Goal: Complete application form

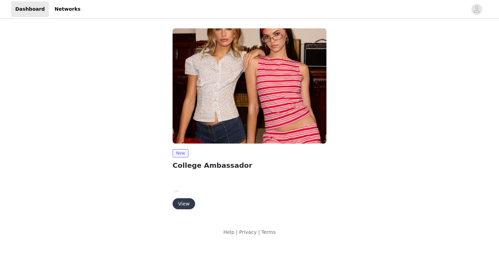
click at [187, 207] on button "View" at bounding box center [183, 203] width 23 height 11
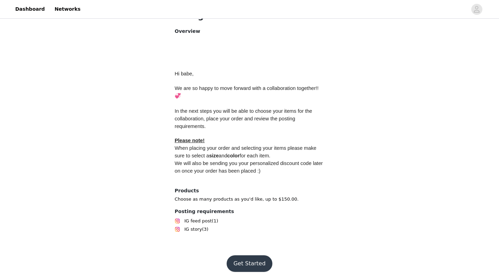
scroll to position [286, 0]
click at [252, 261] on button "Get Started" at bounding box center [249, 264] width 46 height 17
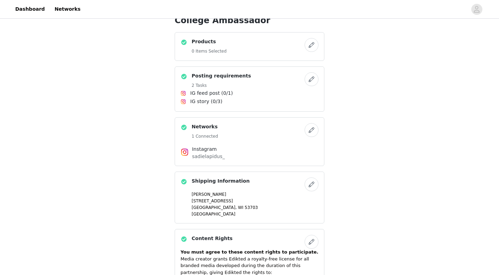
scroll to position [261, 0]
click at [314, 43] on button "button" at bounding box center [311, 44] width 14 height 14
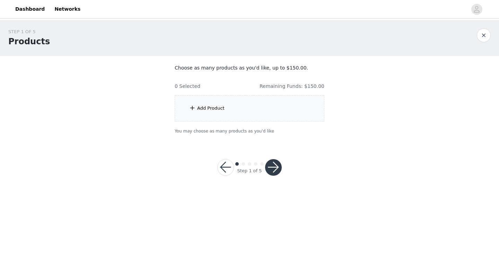
click at [233, 106] on div "Add Product" at bounding box center [249, 109] width 150 height 26
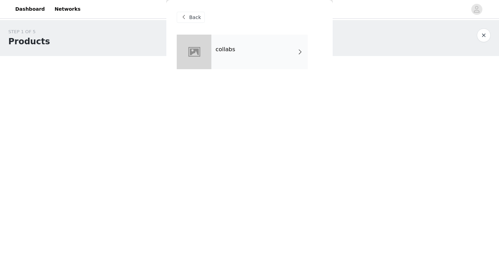
click at [280, 39] on div "collabs" at bounding box center [259, 52] width 96 height 35
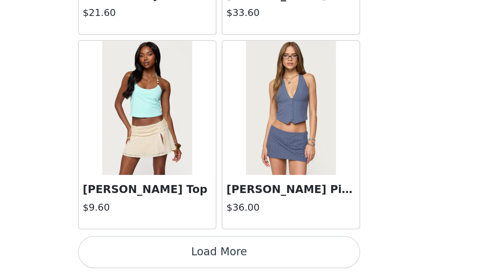
click at [177, 255] on button "Load More" at bounding box center [249, 263] width 145 height 17
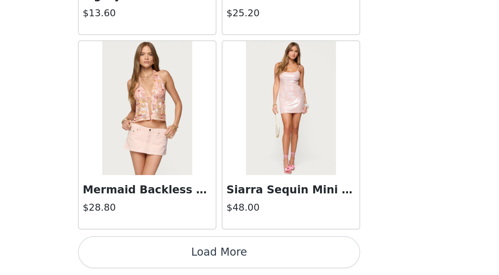
click at [177, 255] on button "Load More" at bounding box center [249, 263] width 145 height 17
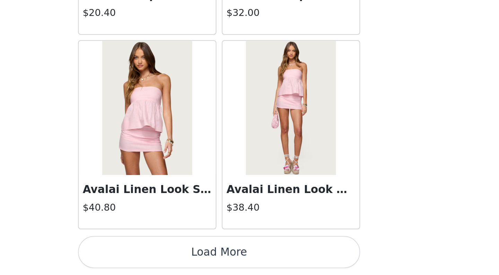
scroll to position [2789, 0]
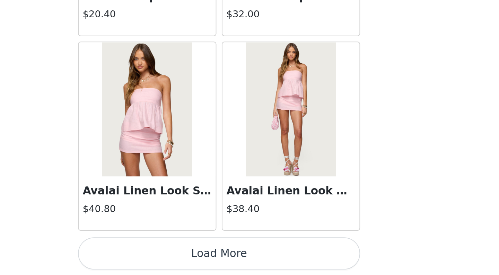
click at [177, 256] on button "Load More" at bounding box center [249, 264] width 145 height 17
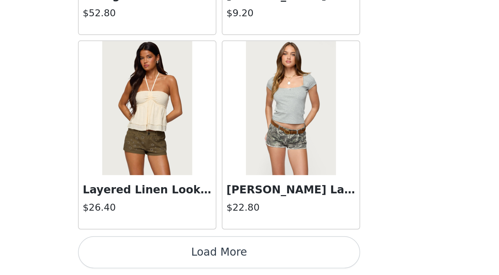
click at [177, 255] on button "Load More" at bounding box center [249, 263] width 145 height 17
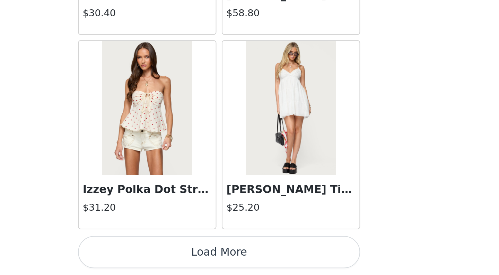
scroll to position [0, 0]
click at [177, 255] on button "Load More" at bounding box center [249, 263] width 145 height 17
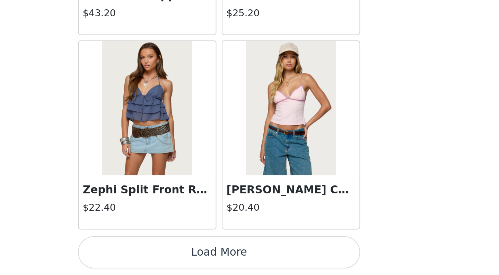
click at [177, 255] on button "Load More" at bounding box center [249, 263] width 145 height 17
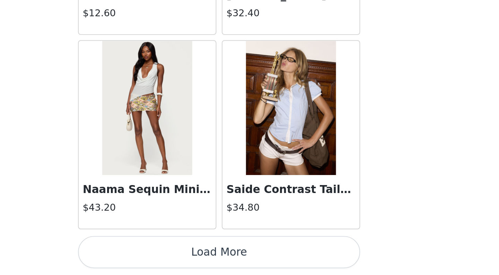
click at [177, 255] on button "Load More" at bounding box center [249, 263] width 145 height 17
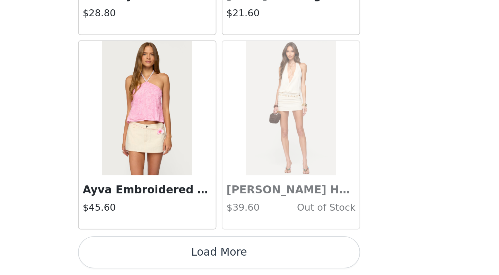
click at [177, 255] on button "Load More" at bounding box center [249, 263] width 145 height 17
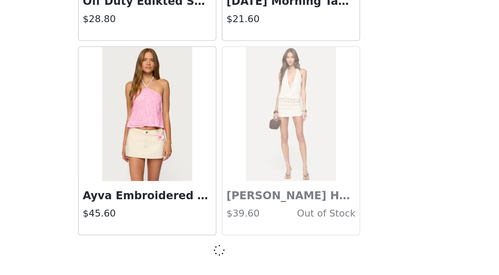
scroll to position [7809, 0]
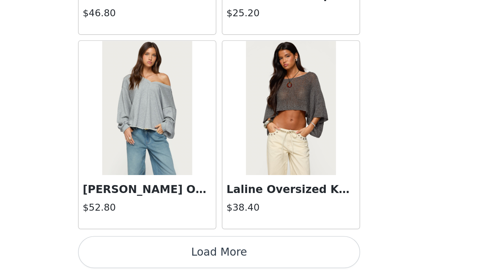
click at [177, 255] on button "Load More" at bounding box center [249, 263] width 145 height 17
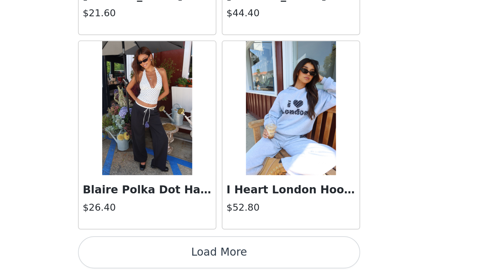
click at [177, 255] on button "Load More" at bounding box center [249, 263] width 145 height 17
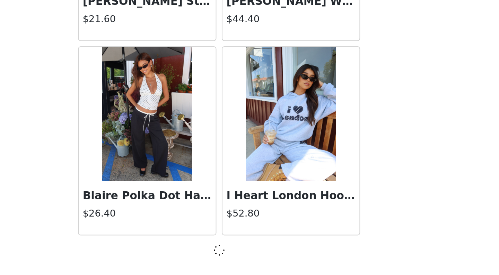
scroll to position [9817, 0]
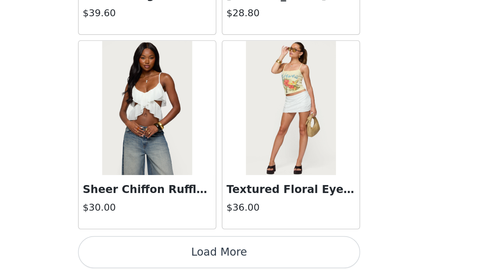
click at [177, 255] on button "Load More" at bounding box center [249, 263] width 145 height 17
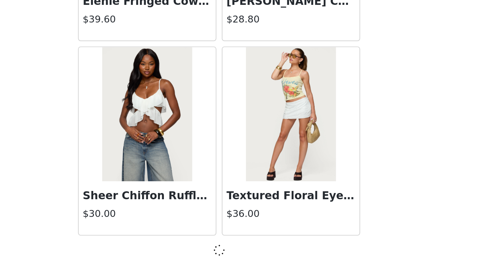
scroll to position [10821, 0]
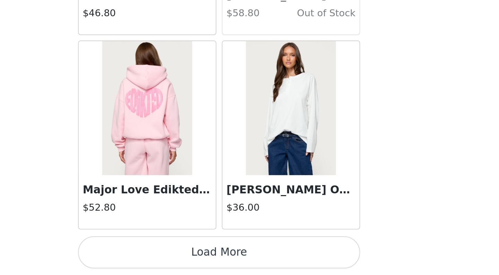
click at [177, 255] on button "Load More" at bounding box center [249, 263] width 145 height 17
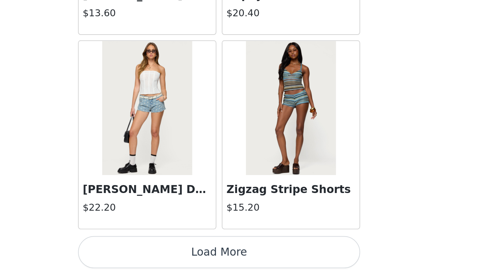
scroll to position [0, 0]
click at [177, 255] on button "Load More" at bounding box center [249, 263] width 145 height 17
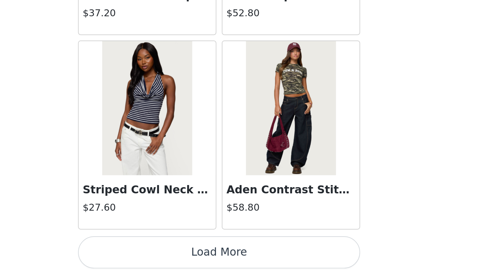
click at [177, 255] on button "Load More" at bounding box center [249, 263] width 145 height 17
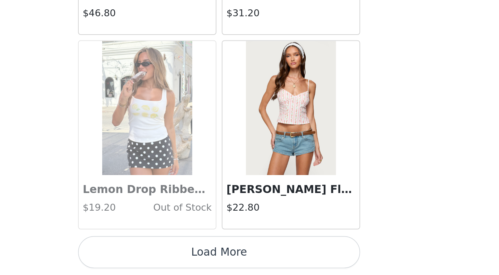
click at [177, 255] on button "Load More" at bounding box center [249, 263] width 145 height 17
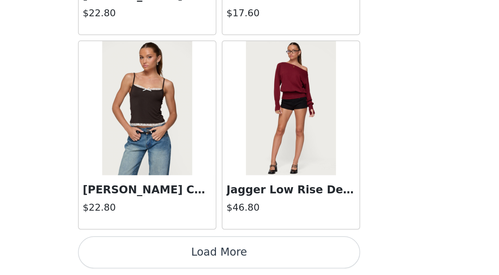
click at [177, 255] on button "Load More" at bounding box center [249, 263] width 145 height 17
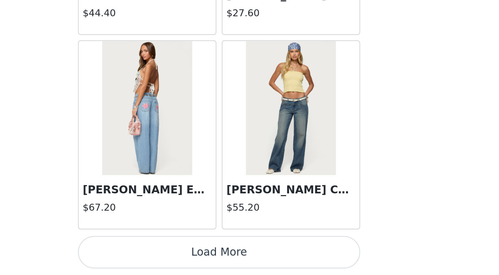
click at [177, 255] on button "Load More" at bounding box center [249, 263] width 145 height 17
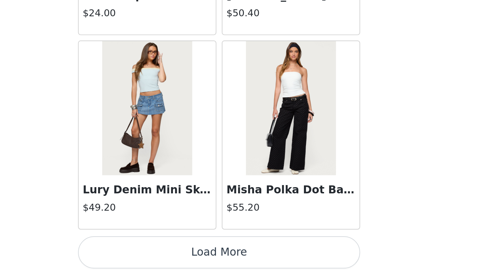
click at [177, 255] on button "Load More" at bounding box center [249, 263] width 145 height 17
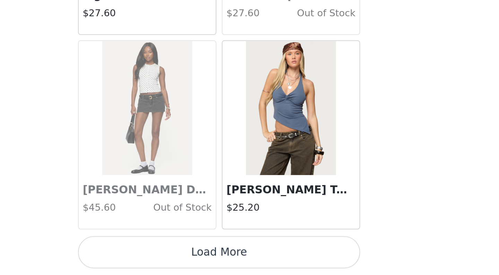
click at [177, 255] on button "Load More" at bounding box center [249, 263] width 145 height 17
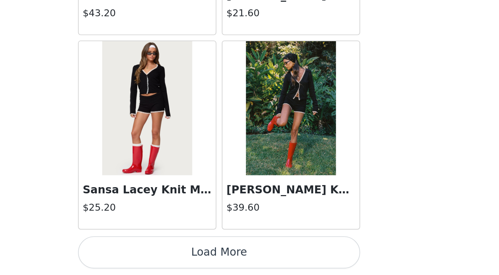
click at [177, 255] on button "Load More" at bounding box center [249, 263] width 145 height 17
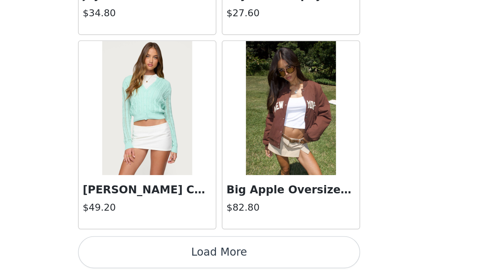
click at [177, 255] on button "Load More" at bounding box center [249, 263] width 145 height 17
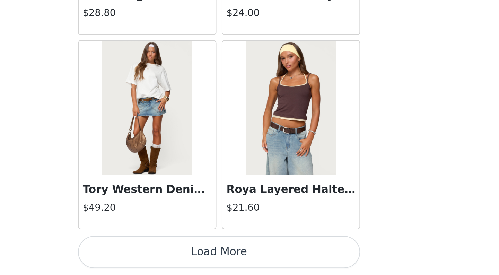
click at [177, 255] on button "Load More" at bounding box center [249, 263] width 145 height 17
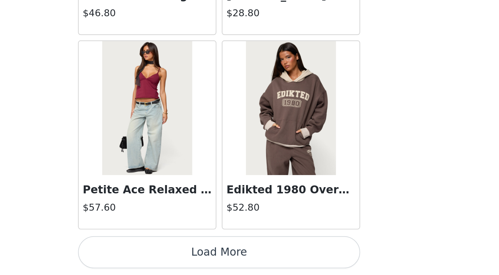
click at [177, 255] on button "Load More" at bounding box center [249, 263] width 145 height 17
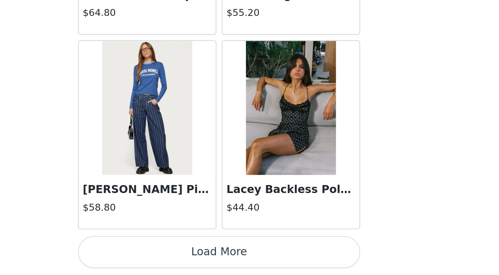
click at [177, 255] on button "Load More" at bounding box center [249, 263] width 145 height 17
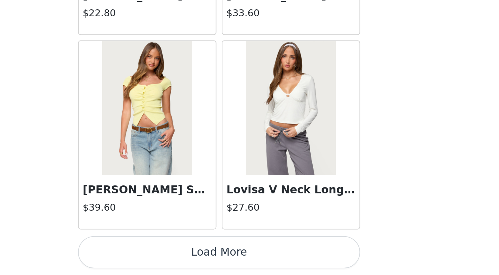
click at [177, 255] on button "Load More" at bounding box center [249, 263] width 145 height 17
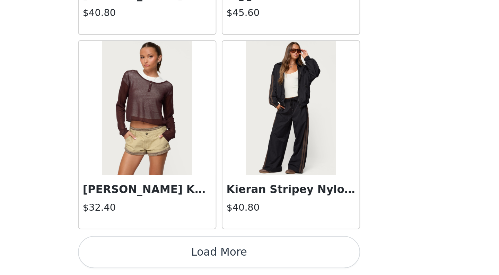
click at [177, 255] on button "Load More" at bounding box center [249, 263] width 145 height 17
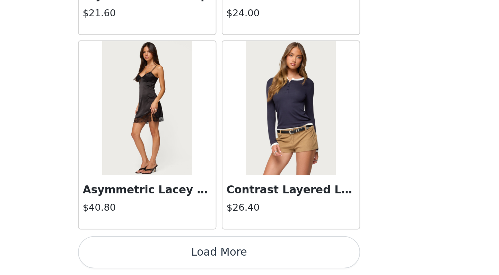
click at [177, 255] on button "Load More" at bounding box center [249, 263] width 145 height 17
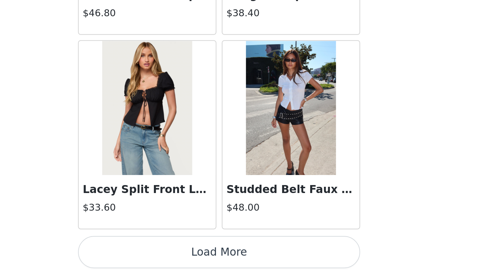
click at [177, 255] on button "Load More" at bounding box center [249, 263] width 145 height 17
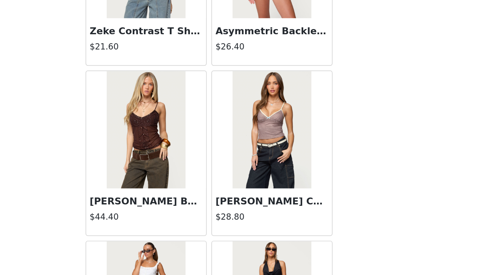
scroll to position [25300, 0]
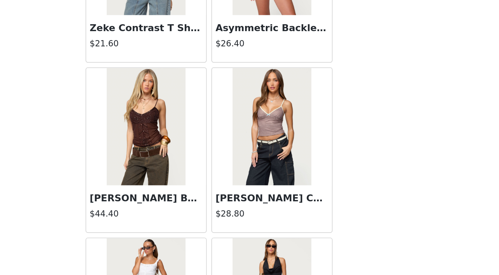
click at [189, 135] on img at bounding box center [212, 169] width 46 height 69
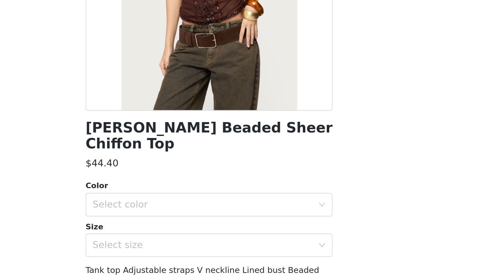
scroll to position [30, 0]
click at [181, 212] on div "Select color" at bounding box center [245, 215] width 129 height 7
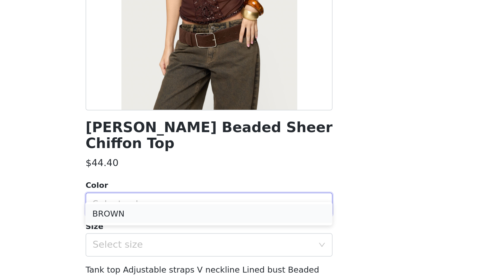
click at [177, 215] on li "BROWN" at bounding box center [249, 220] width 145 height 11
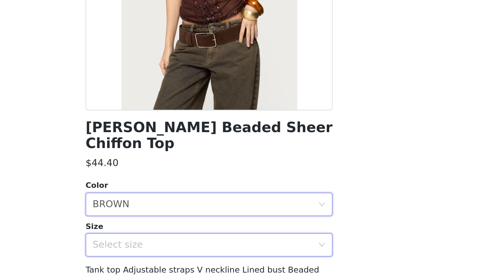
click at [181, 233] on div "Select size" at bounding box center [247, 239] width 133 height 13
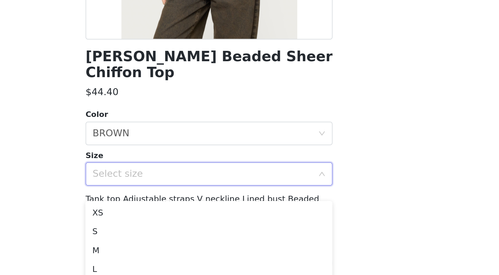
scroll to position [14, 0]
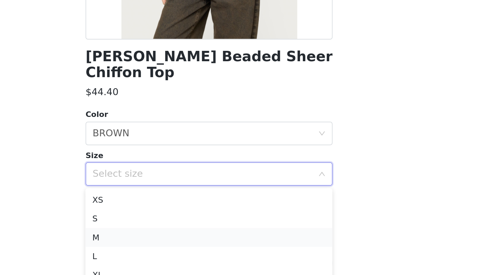
click at [177, 248] on li "M" at bounding box center [249, 253] width 145 height 11
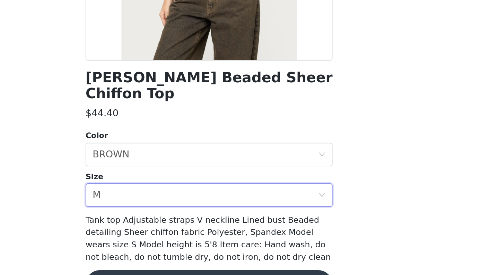
scroll to position [54, 0]
click at [177, 260] on button "Add Product" at bounding box center [249, 268] width 145 height 17
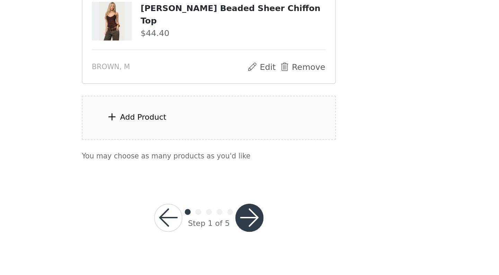
click at [174, 157] on div "Add Product" at bounding box center [249, 170] width 150 height 26
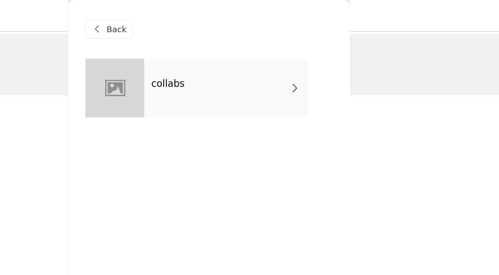
scroll to position [0, 0]
click at [211, 55] on div "collabs" at bounding box center [259, 52] width 96 height 35
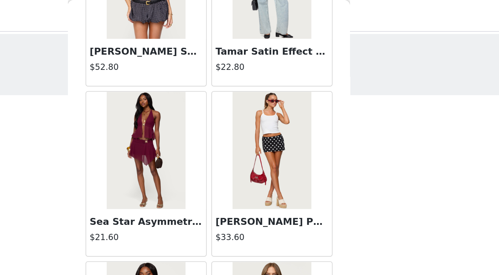
scroll to position [784, 0]
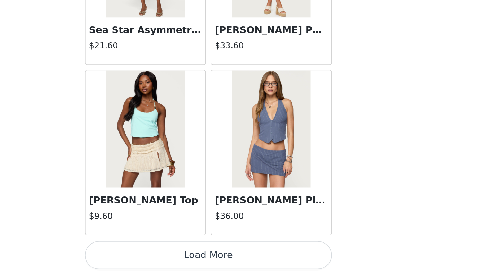
click at [177, 255] on button "Load More" at bounding box center [249, 263] width 145 height 17
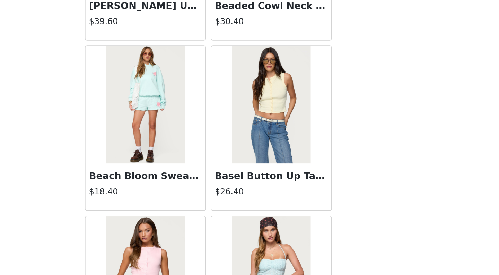
scroll to position [1633, 0]
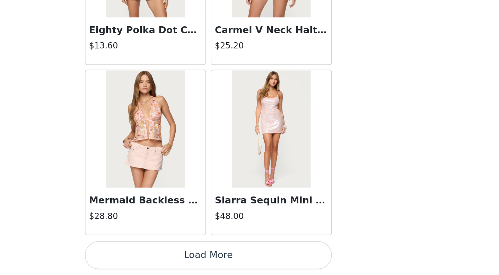
click at [177, 255] on button "Load More" at bounding box center [249, 263] width 145 height 17
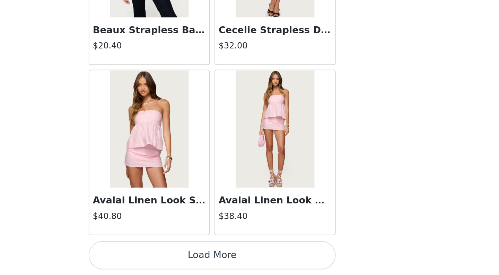
scroll to position [0, 0]
click at [177, 255] on button "Load More" at bounding box center [249, 263] width 145 height 17
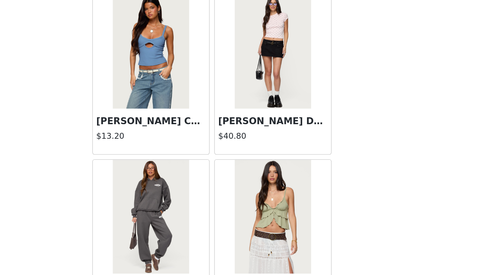
scroll to position [3544, 0]
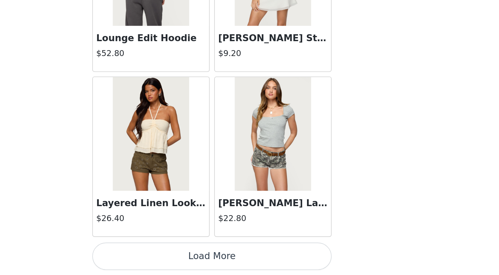
click at [177, 255] on button "Load More" at bounding box center [249, 263] width 145 height 17
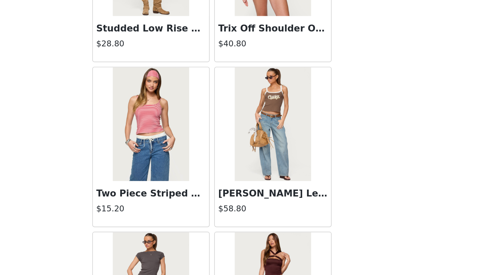
scroll to position [4003, 0]
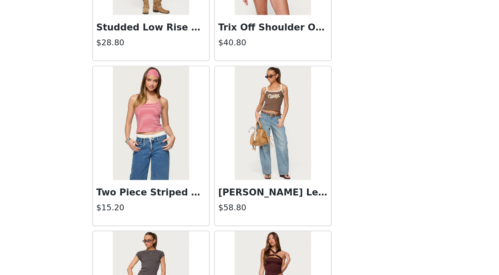
click at [189, 148] on img at bounding box center [212, 182] width 46 height 69
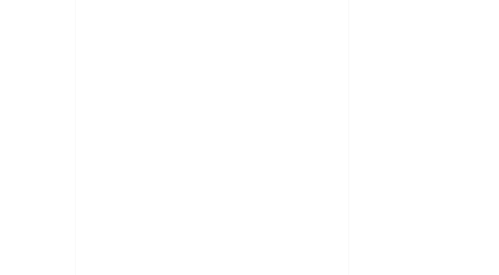
scroll to position [0, 0]
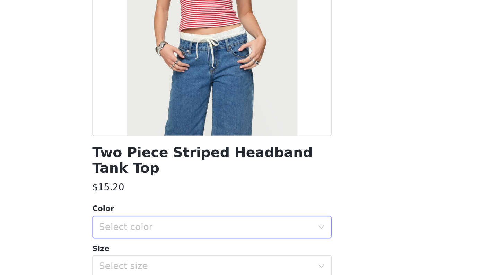
click at [181, 242] on div "Select color" at bounding box center [245, 245] width 129 height 7
click at [177, 246] on li "RED AND WHITE" at bounding box center [249, 251] width 145 height 11
click at [181, 266] on div "Select size" at bounding box center [245, 269] width 129 height 7
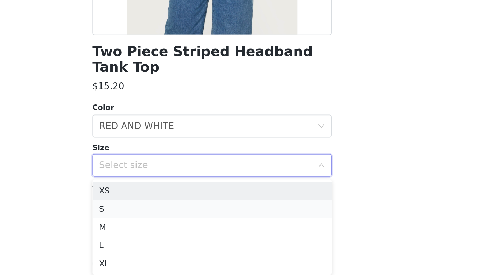
scroll to position [51, 0]
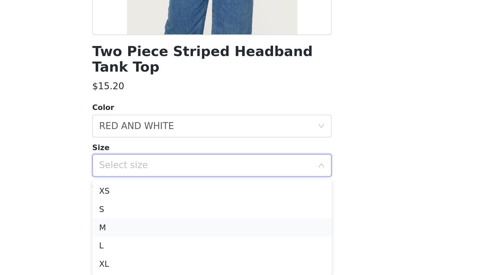
click at [177, 241] on li "M" at bounding box center [249, 246] width 145 height 11
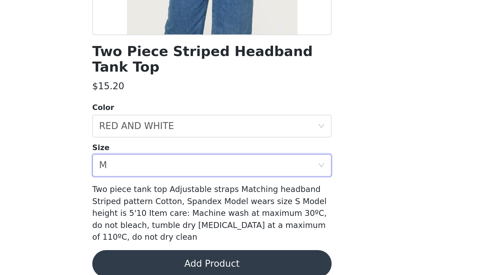
scroll to position [0, 0]
click at [177, 260] on button "Add Product" at bounding box center [249, 268] width 145 height 17
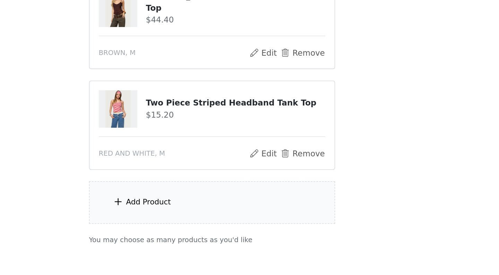
click at [174, 218] on div "Add Product" at bounding box center [249, 231] width 150 height 26
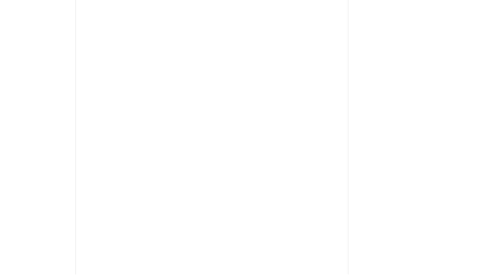
scroll to position [39, 0]
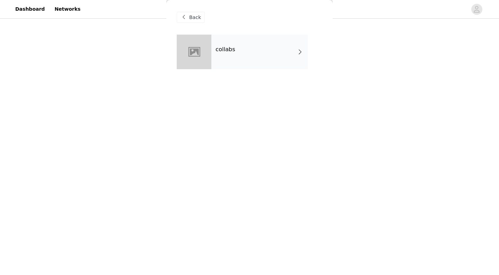
click at [246, 63] on div "collabs" at bounding box center [259, 52] width 96 height 35
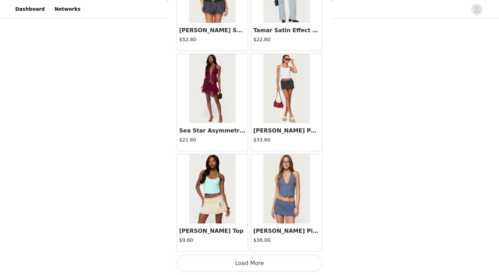
click at [233, 268] on button "Load More" at bounding box center [249, 263] width 145 height 17
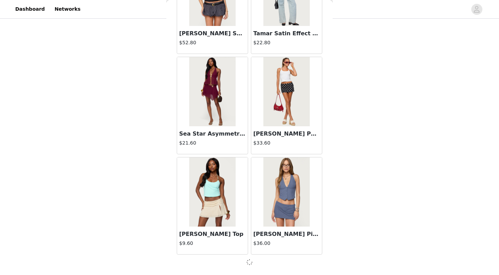
scroll to position [781, 0]
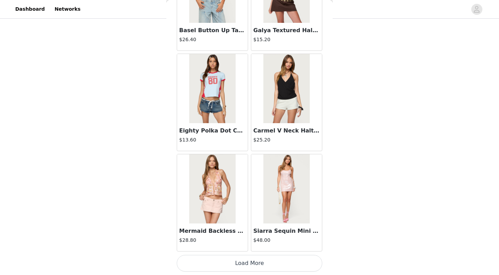
click at [237, 258] on button "Load More" at bounding box center [249, 263] width 145 height 17
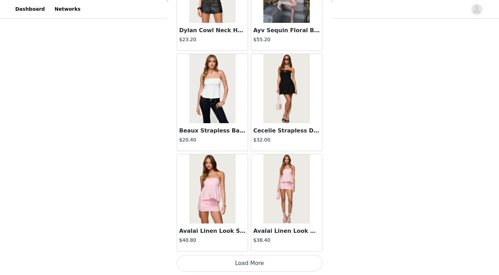
click at [235, 271] on button "Load More" at bounding box center [249, 263] width 145 height 17
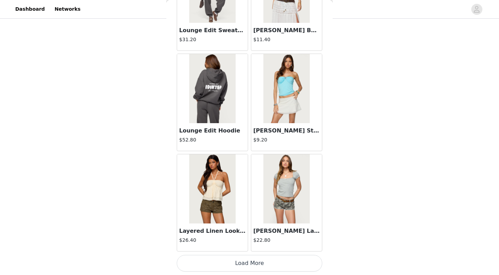
click at [239, 267] on button "Load More" at bounding box center [249, 263] width 145 height 17
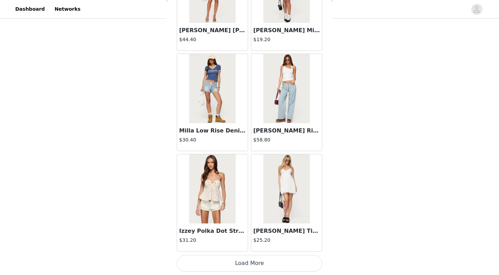
scroll to position [4800, 0]
click at [238, 261] on button "Load More" at bounding box center [249, 263] width 145 height 17
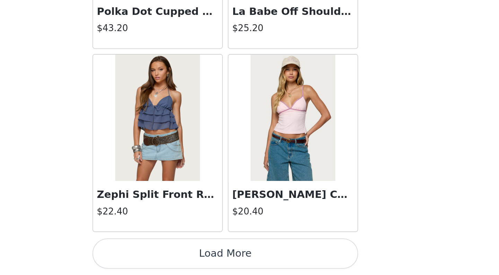
scroll to position [39, 0]
click at [177, 255] on button "Load More" at bounding box center [249, 263] width 145 height 17
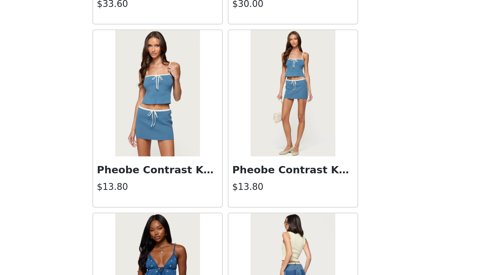
scroll to position [6264, 0]
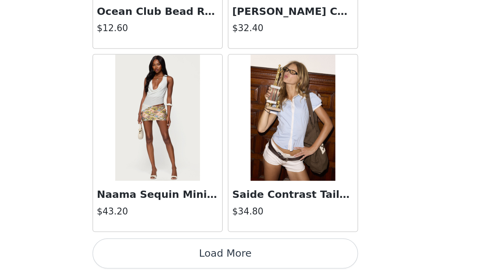
click at [177, 255] on button "Load More" at bounding box center [249, 263] width 145 height 17
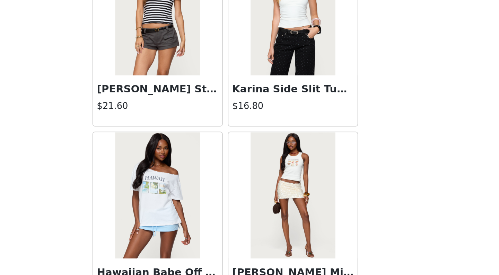
scroll to position [7229, 0]
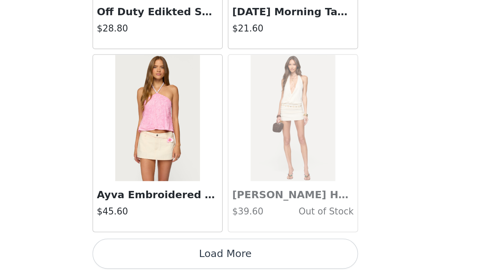
click at [177, 255] on button "Load More" at bounding box center [249, 263] width 145 height 17
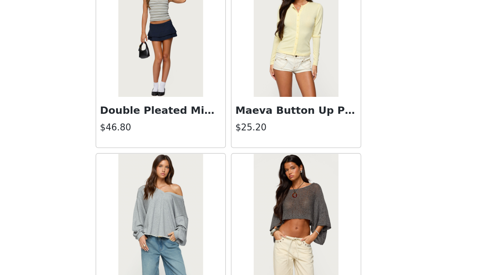
scroll to position [39, 0]
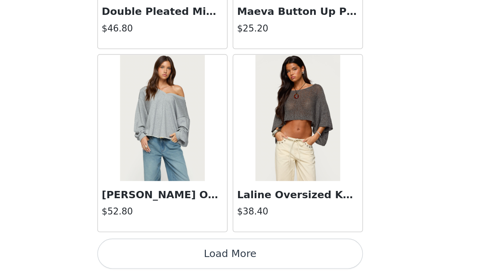
click at [177, 255] on button "Load More" at bounding box center [249, 263] width 145 height 17
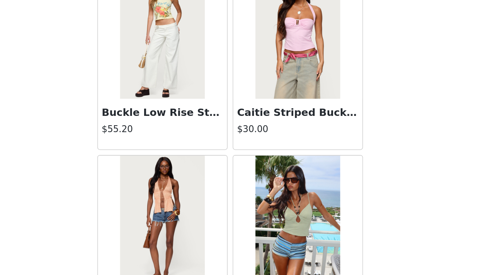
scroll to position [9159, 0]
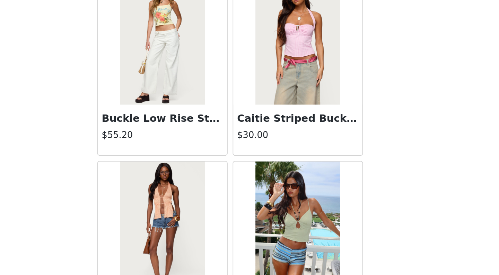
click at [189, 113] on img at bounding box center [212, 147] width 46 height 69
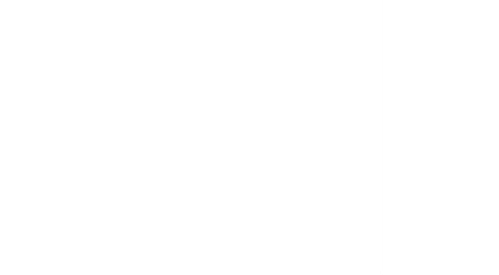
scroll to position [0, 0]
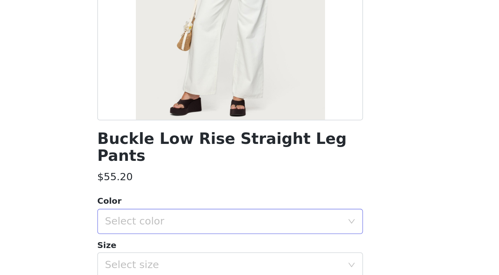
click at [181, 242] on div "Select color" at bounding box center [245, 245] width 129 height 7
click at [177, 246] on li "WHITE" at bounding box center [249, 251] width 145 height 11
click at [177, 144] on div "Buckle Low Rise Straight Leg Pants $55.20 Color Select color WHITE Size Select …" at bounding box center [249, 191] width 145 height 312
click at [181, 266] on div "Select size" at bounding box center [245, 269] width 129 height 7
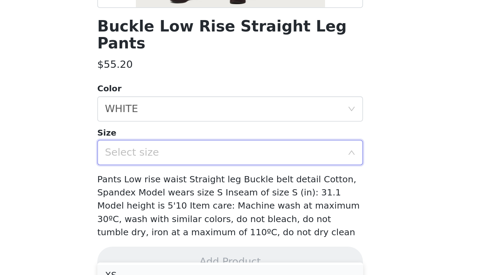
scroll to position [61, 0]
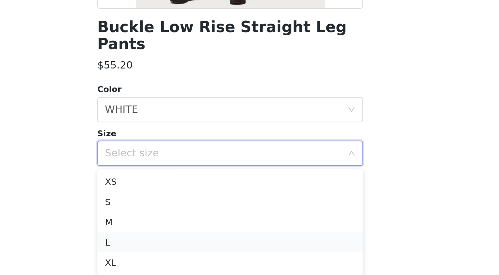
click at [177, 252] on li "L" at bounding box center [249, 257] width 145 height 11
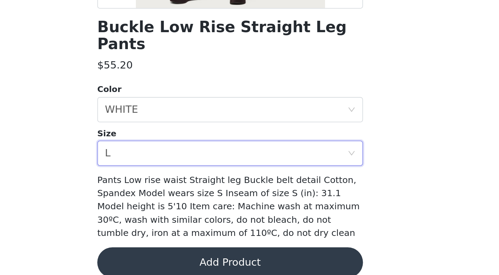
scroll to position [39, 0]
click at [177, 260] on button "Add Product" at bounding box center [249, 268] width 145 height 17
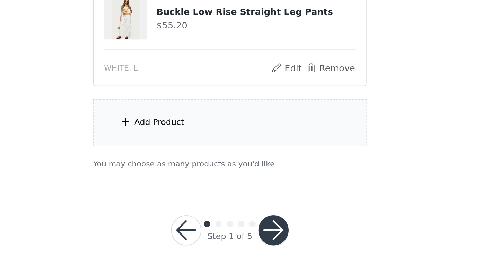
scroll to position [101, 0]
click at [197, 188] on div "Add Product" at bounding box center [210, 191] width 27 height 7
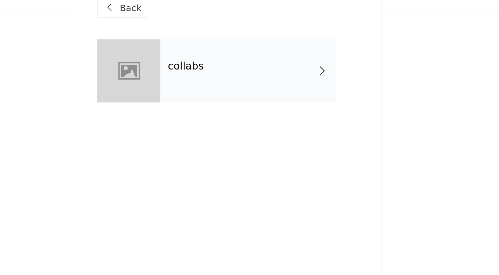
scroll to position [72, 0]
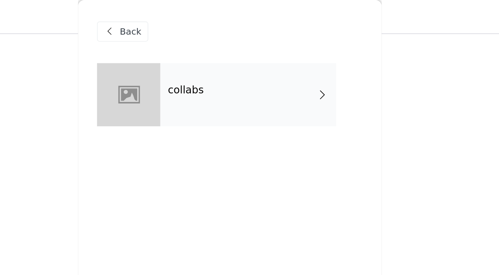
click at [211, 58] on div "collabs" at bounding box center [259, 52] width 96 height 35
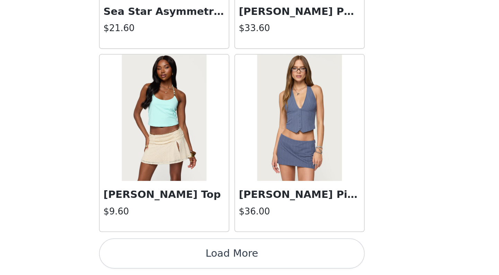
scroll to position [101, 0]
click at [177, 255] on button "Load More" at bounding box center [249, 263] width 145 height 17
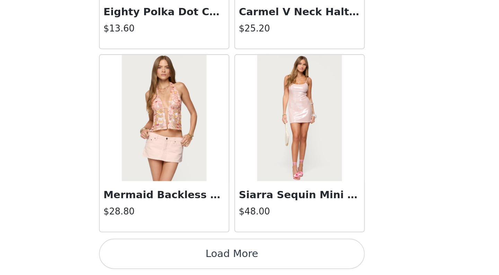
click at [177, 255] on button "Load More" at bounding box center [249, 263] width 145 height 17
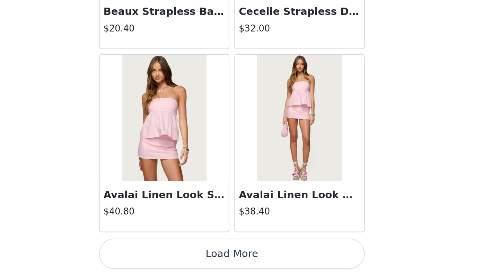
click at [177, 255] on button "Load More" at bounding box center [249, 263] width 145 height 17
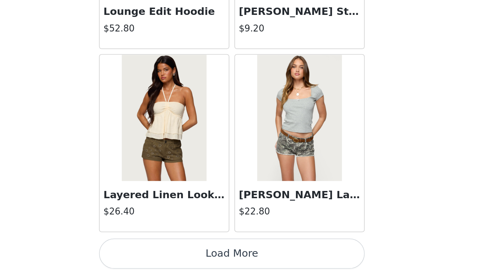
click at [177, 255] on button "Load More" at bounding box center [249, 263] width 145 height 17
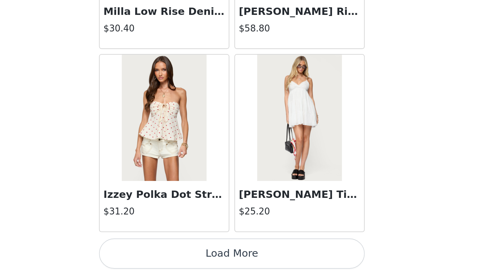
click at [177, 255] on button "Load More" at bounding box center [249, 263] width 145 height 17
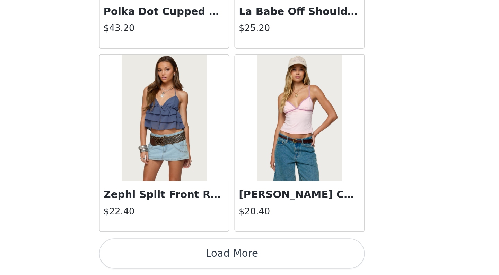
click at [177, 255] on button "Load More" at bounding box center [249, 263] width 145 height 17
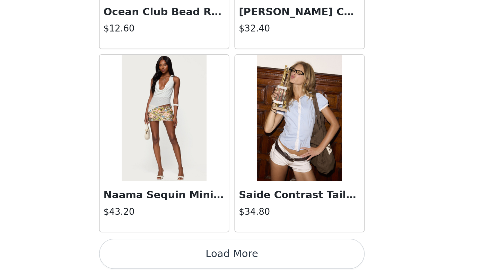
click at [177, 255] on button "Load More" at bounding box center [249, 263] width 145 height 17
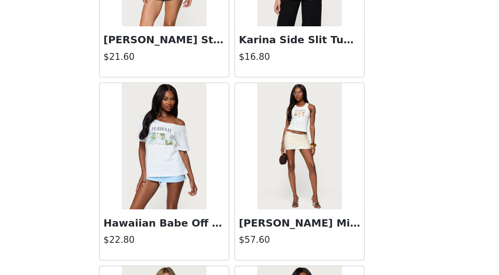
scroll to position [7212, 0]
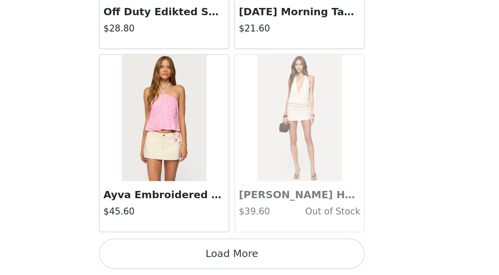
click at [177, 255] on button "Load More" at bounding box center [249, 263] width 145 height 17
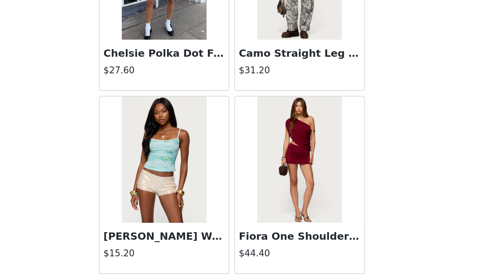
scroll to position [8195, 0]
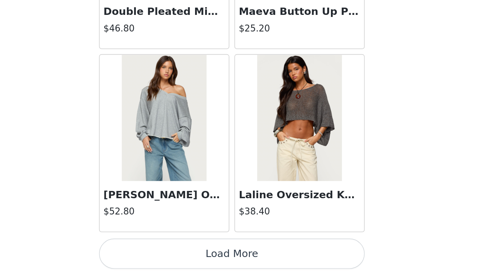
click at [177, 255] on button "Load More" at bounding box center [249, 263] width 145 height 17
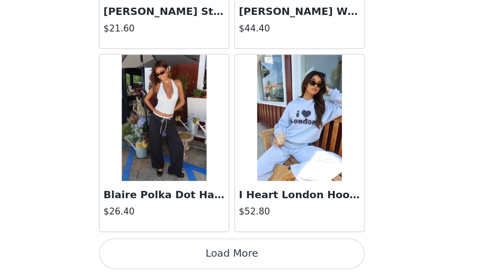
click at [177, 255] on button "Load More" at bounding box center [249, 263] width 145 height 17
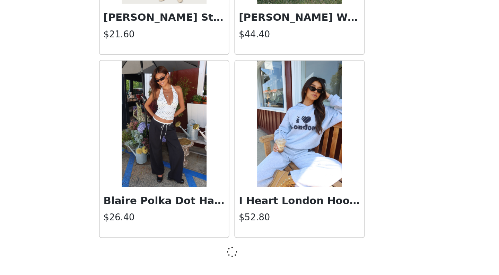
scroll to position [9817, 0]
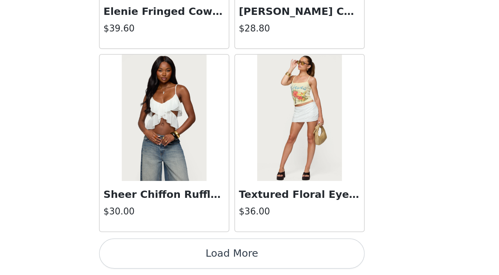
click at [177, 255] on button "Load More" at bounding box center [249, 263] width 145 height 17
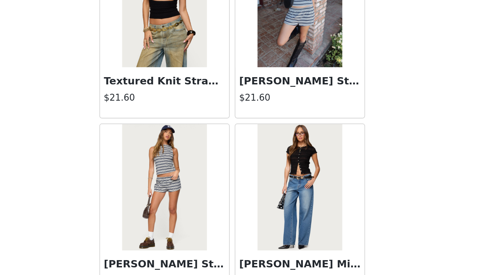
scroll to position [101, 0]
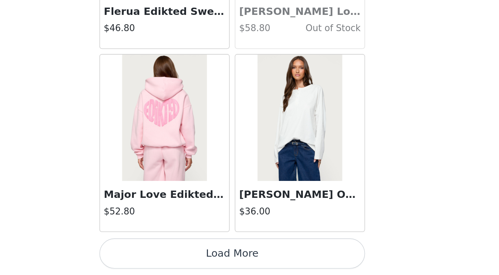
click at [177, 255] on button "Load More" at bounding box center [249, 263] width 145 height 17
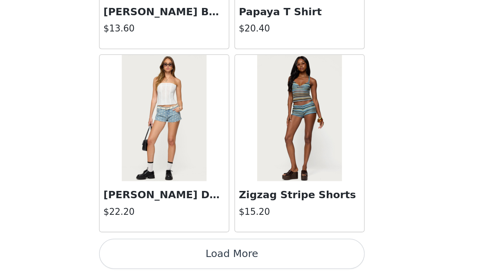
click at [177, 255] on button "Load More" at bounding box center [249, 263] width 145 height 17
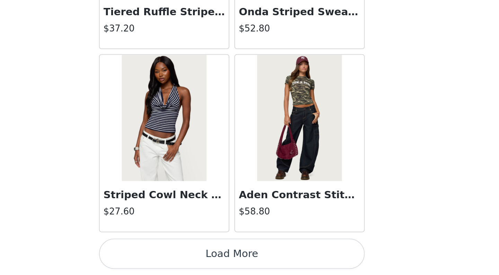
click at [177, 255] on button "Load More" at bounding box center [249, 263] width 145 height 17
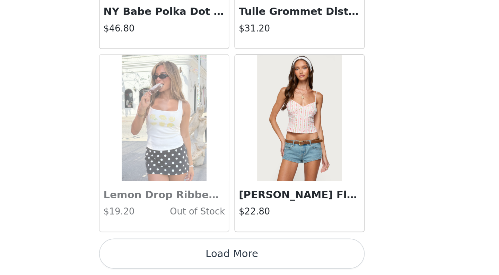
scroll to position [14840, 0]
click at [177, 255] on button "Load More" at bounding box center [249, 263] width 145 height 17
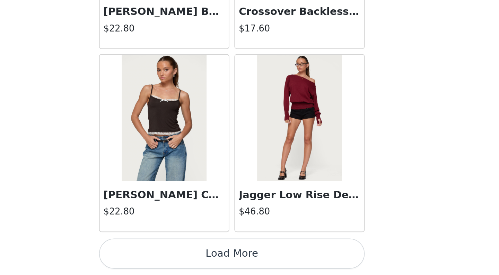
scroll to position [15844, 0]
click at [177, 255] on button "Load More" at bounding box center [249, 263] width 145 height 17
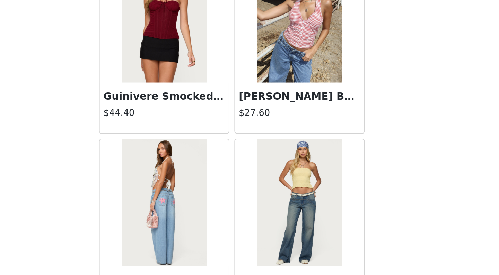
scroll to position [16847, 0]
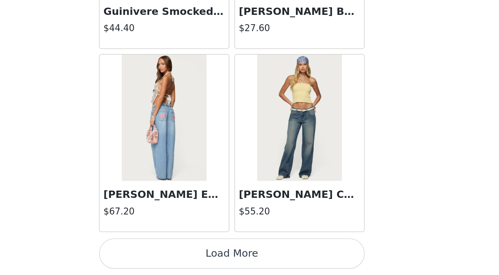
click at [177, 255] on button "Load More" at bounding box center [249, 263] width 145 height 17
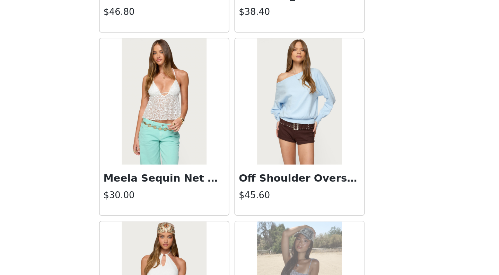
scroll to position [17061, 0]
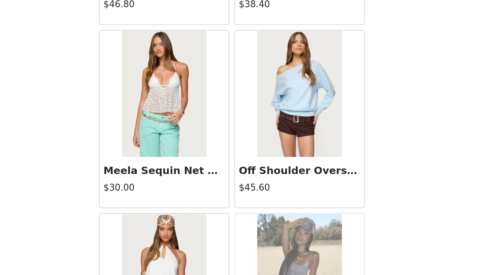
click at [263, 141] on img at bounding box center [286, 175] width 46 height 69
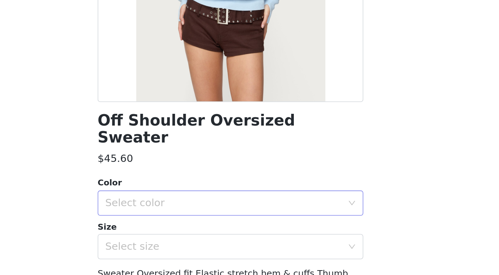
scroll to position [54, 0]
click at [181, 188] on div "Select color" at bounding box center [245, 191] width 129 height 7
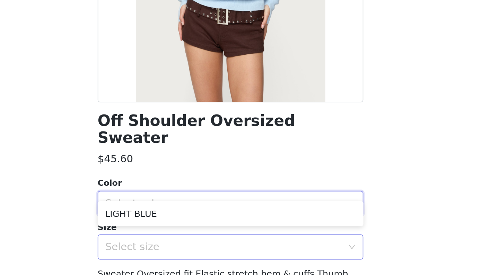
click at [181, 212] on div "Select size" at bounding box center [245, 215] width 129 height 7
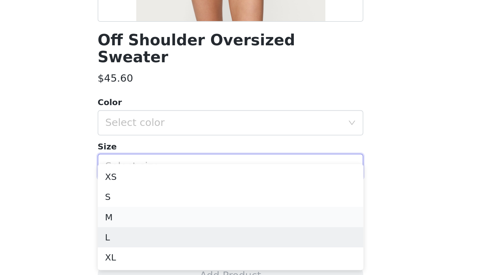
scroll to position [101, 0]
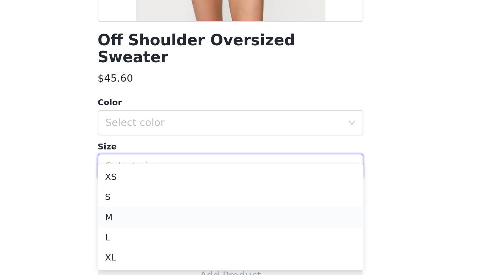
click at [177, 238] on li "M" at bounding box center [249, 243] width 145 height 11
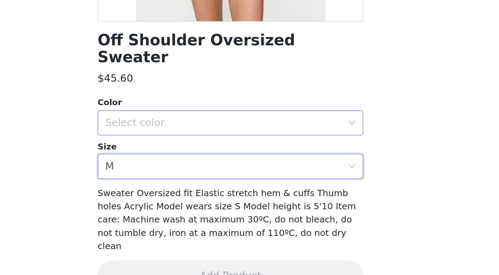
click at [181, 188] on div "Select color" at bounding box center [245, 191] width 129 height 7
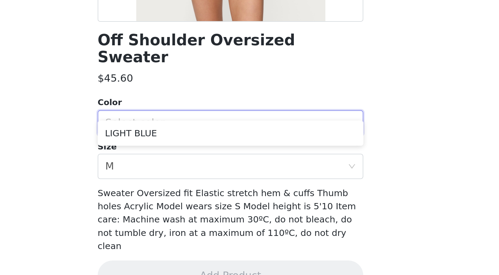
click at [177, 190] on ul "LIGHT BLUE" at bounding box center [249, 197] width 145 height 14
click at [177, 192] on li "LIGHT BLUE" at bounding box center [249, 197] width 145 height 11
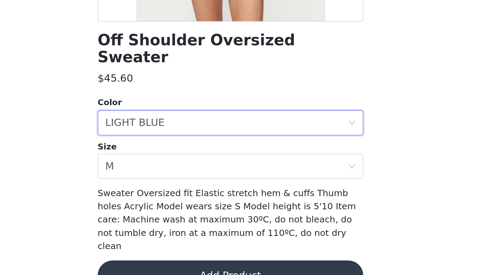
click at [177, 267] on button "Add Product" at bounding box center [249, 275] width 145 height 17
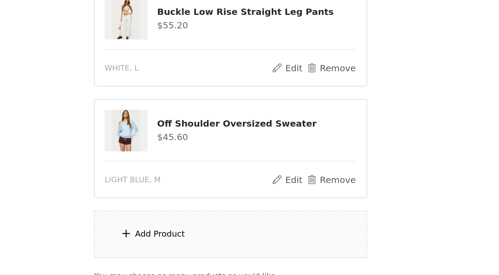
click at [174, 240] on div "Add Product" at bounding box center [249, 253] width 150 height 26
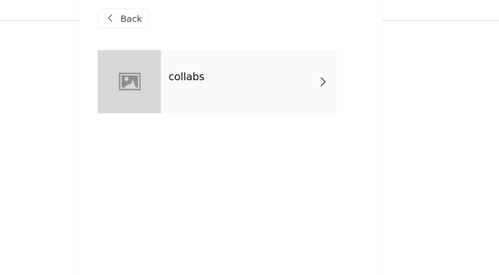
click at [211, 43] on div "collabs" at bounding box center [259, 52] width 96 height 35
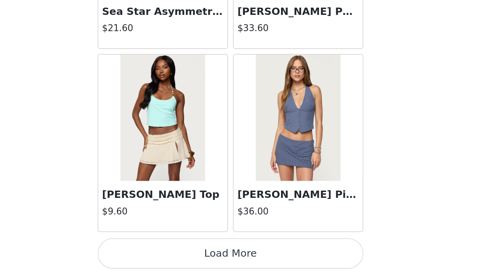
scroll to position [162, 0]
click at [177, 255] on button "Load More" at bounding box center [249, 263] width 145 height 17
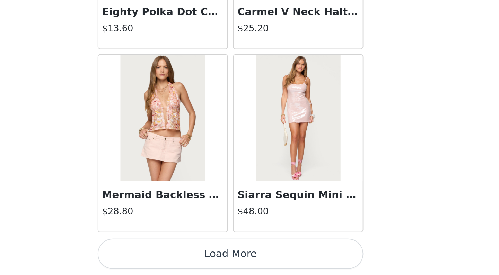
click at [177, 255] on button "Load More" at bounding box center [249, 263] width 145 height 17
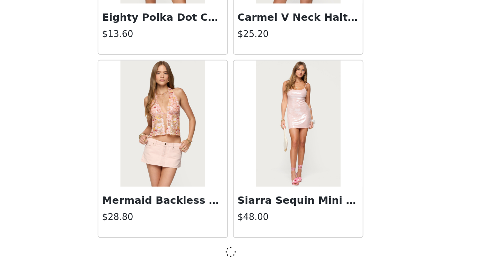
scroll to position [1785, 0]
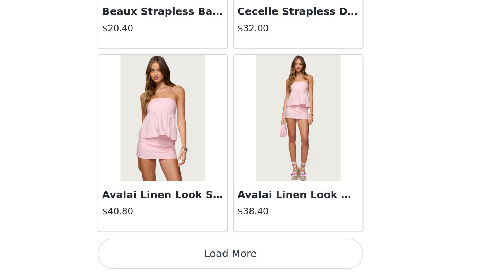
click at [177, 255] on button "Load More" at bounding box center [249, 263] width 145 height 17
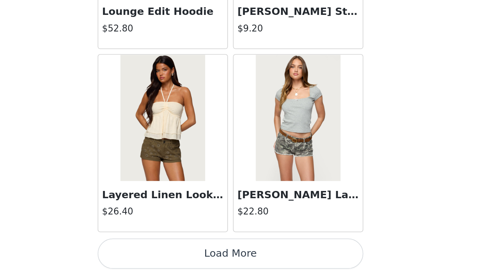
click at [177, 255] on button "Load More" at bounding box center [249, 263] width 145 height 17
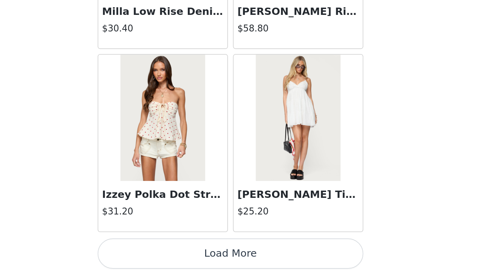
scroll to position [162, 0]
click at [177, 255] on button "Load More" at bounding box center [249, 263] width 145 height 17
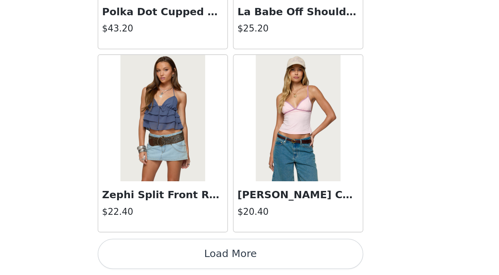
scroll to position [5804, 0]
click at [177, 255] on button "Load More" at bounding box center [249, 263] width 145 height 17
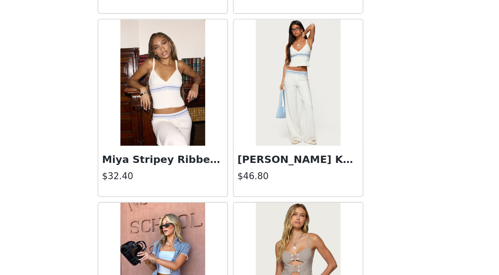
scroll to position [5935, 0]
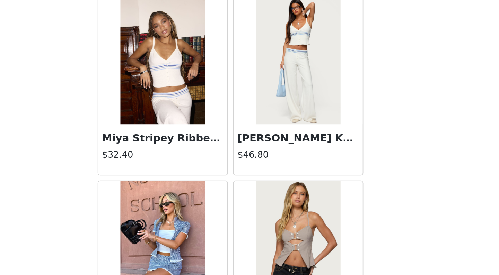
click at [263, 123] on img at bounding box center [286, 157] width 46 height 69
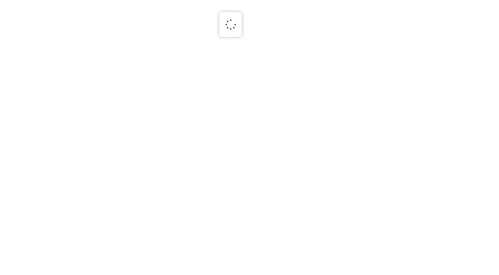
scroll to position [0, 0]
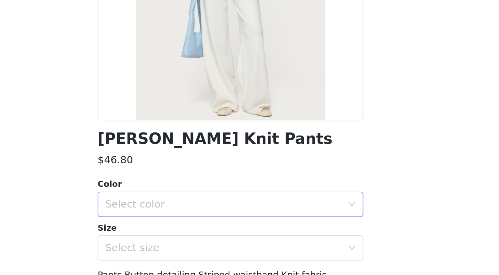
click at [181, 233] on div "Select color" at bounding box center [245, 236] width 129 height 7
click at [177, 246] on li "WHITE" at bounding box center [249, 251] width 145 height 11
click at [181, 257] on div "Select size" at bounding box center [245, 260] width 129 height 7
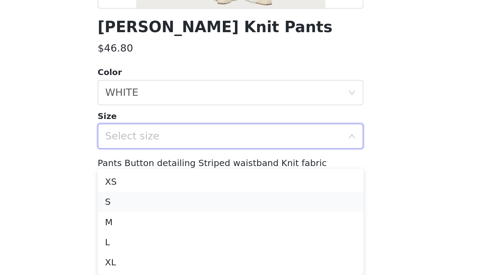
scroll to position [213, 0]
click at [177, 241] on li "M" at bounding box center [249, 246] width 145 height 11
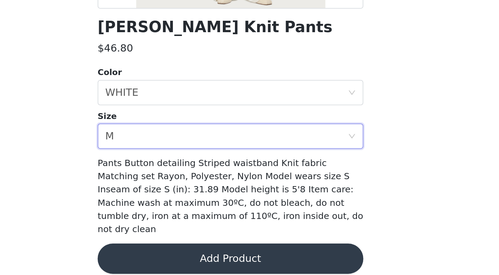
scroll to position [162, 0]
click at [177, 258] on button "Add Product" at bounding box center [249, 266] width 145 height 17
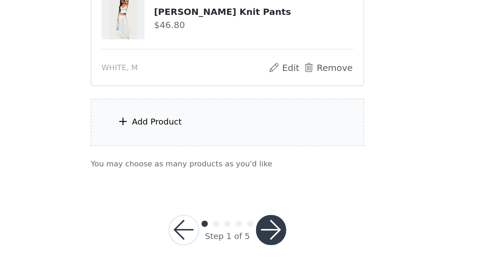
scroll to position [223, 0]
click at [174, 179] on div "Add Product" at bounding box center [249, 192] width 150 height 26
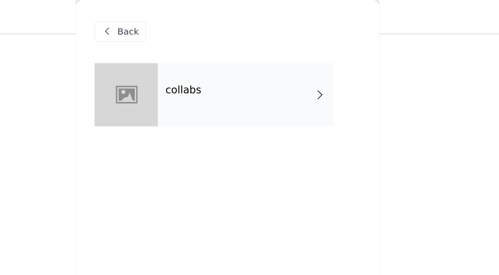
scroll to position [151, 0]
click at [211, 60] on div "collabs" at bounding box center [259, 52] width 96 height 35
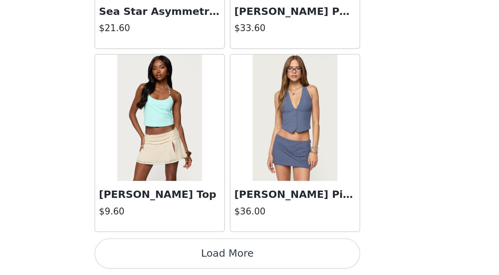
scroll to position [223, 0]
click at [177, 255] on button "Load More" at bounding box center [249, 263] width 145 height 17
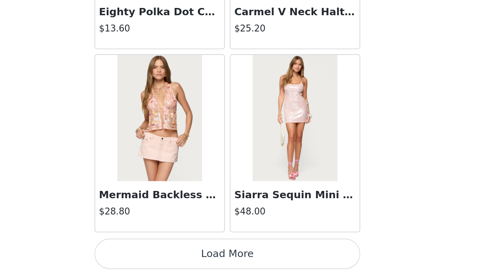
click at [177, 255] on button "Load More" at bounding box center [249, 263] width 145 height 17
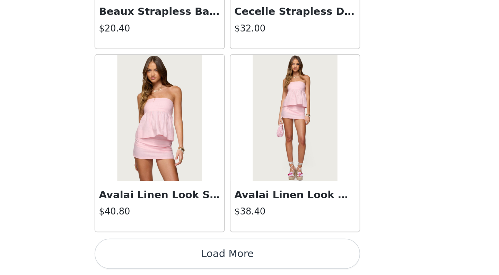
click at [177, 255] on button "Load More" at bounding box center [249, 263] width 145 height 17
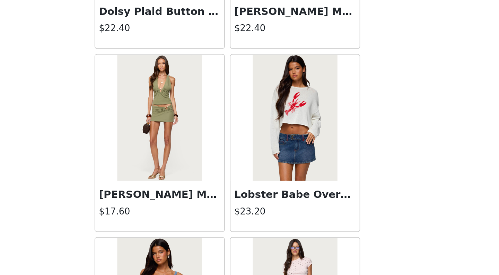
scroll to position [223, 0]
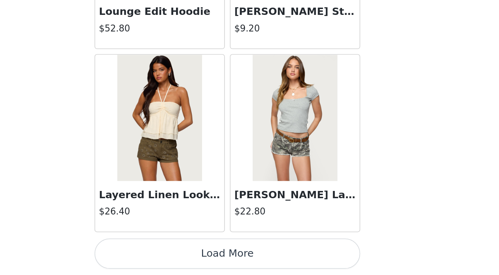
click at [177, 255] on button "Load More" at bounding box center [249, 263] width 145 height 17
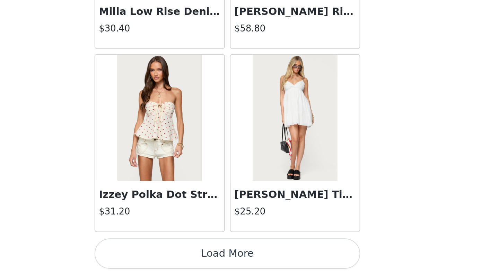
click at [177, 255] on button "Load More" at bounding box center [249, 263] width 145 height 17
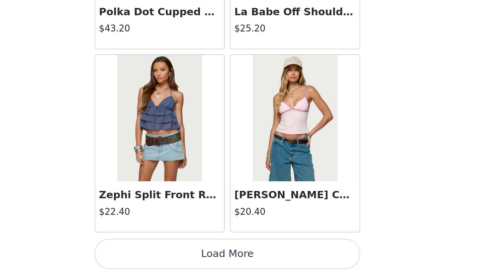
scroll to position [5804, 0]
click at [177, 255] on button "Load More" at bounding box center [249, 263] width 145 height 17
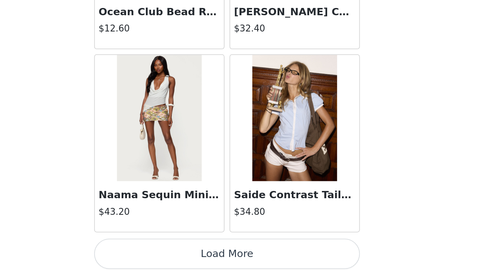
click at [177, 255] on button "Load More" at bounding box center [249, 263] width 145 height 17
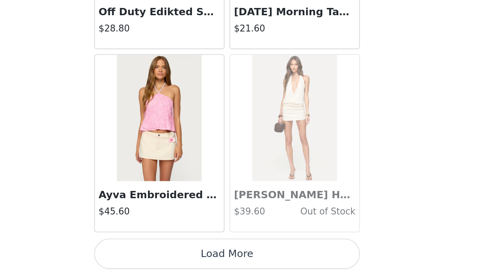
click at [177, 255] on button "Load More" at bounding box center [249, 263] width 145 height 17
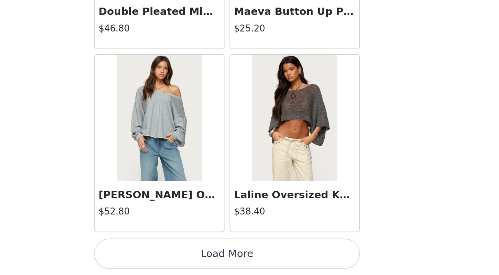
click at [177, 255] on button "Load More" at bounding box center [249, 263] width 145 height 17
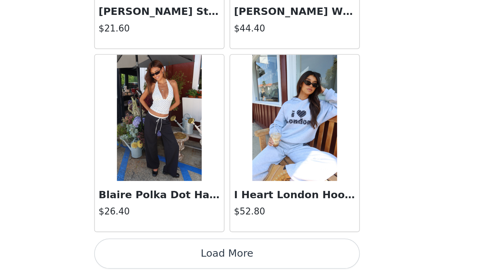
click at [177, 255] on button "Load More" at bounding box center [249, 263] width 145 height 17
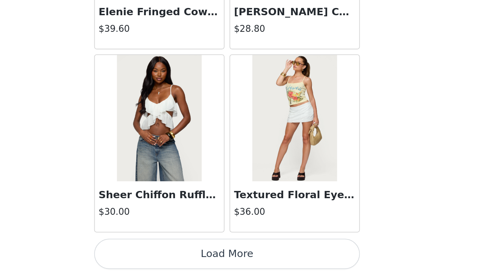
click at [177, 255] on button "Load More" at bounding box center [249, 263] width 145 height 17
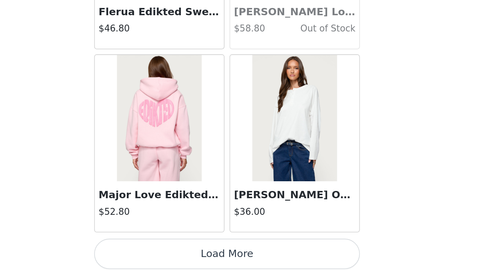
click at [177, 255] on button "Load More" at bounding box center [249, 263] width 145 height 17
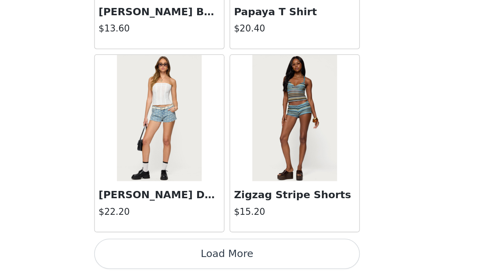
click at [177, 255] on button "Load More" at bounding box center [249, 263] width 145 height 17
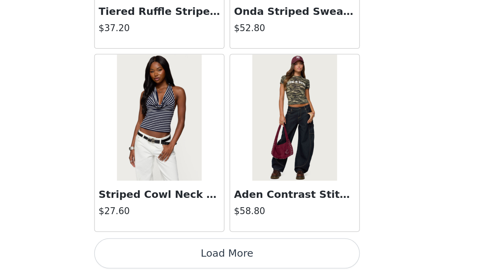
click at [177, 255] on button "Load More" at bounding box center [249, 263] width 145 height 17
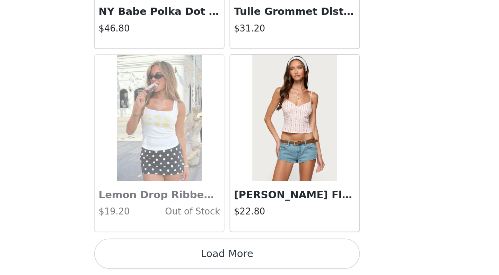
click at [177, 255] on button "Load More" at bounding box center [249, 263] width 145 height 17
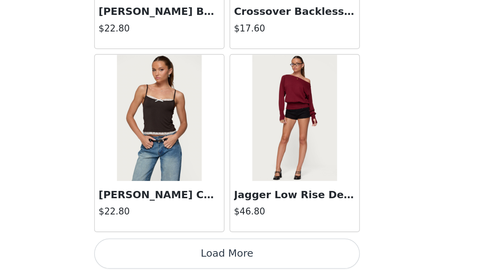
click at [177, 255] on button "Load More" at bounding box center [249, 263] width 145 height 17
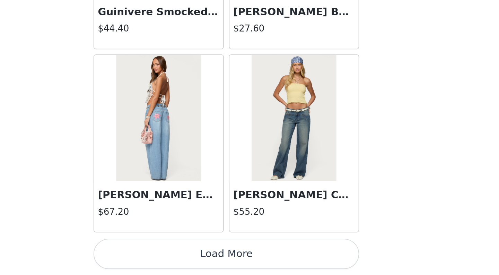
click at [177, 255] on button "Load More" at bounding box center [249, 263] width 145 height 17
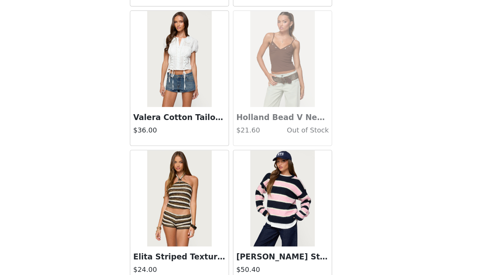
scroll to position [17811, 0]
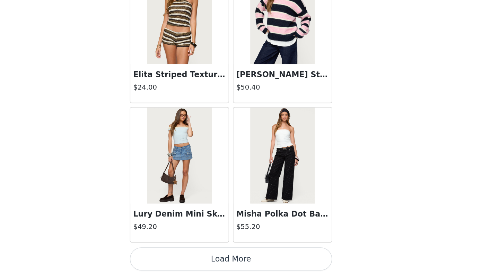
click at [177, 255] on button "Load More" at bounding box center [249, 263] width 145 height 17
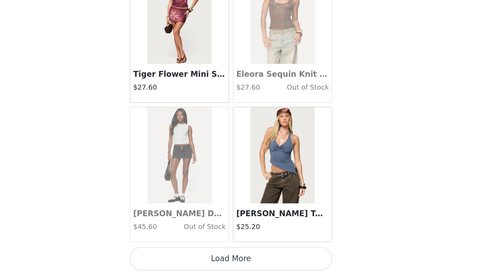
scroll to position [223, 0]
click at [177, 255] on button "Load More" at bounding box center [249, 263] width 145 height 17
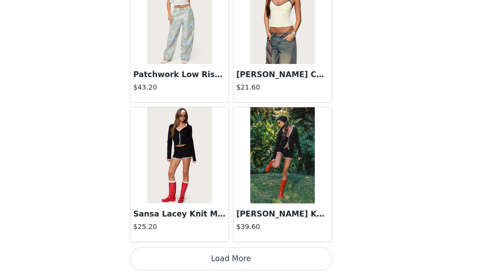
scroll to position [19859, 0]
click at [177, 255] on button "Load More" at bounding box center [249, 263] width 145 height 17
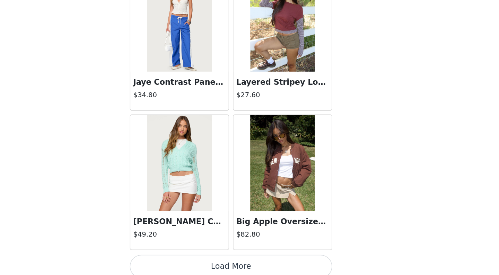
scroll to position [20858, 0]
click at [177, 260] on button "Load More" at bounding box center [249, 268] width 145 height 17
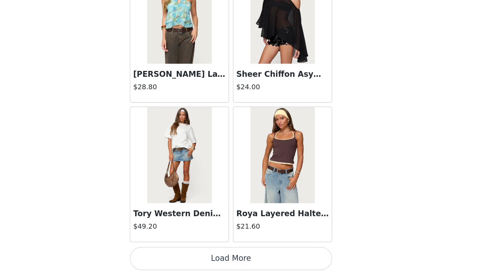
scroll to position [223, 0]
click at [177, 255] on button "Load More" at bounding box center [249, 263] width 145 height 17
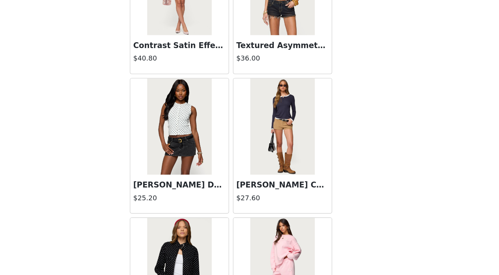
scroll to position [22251, 0]
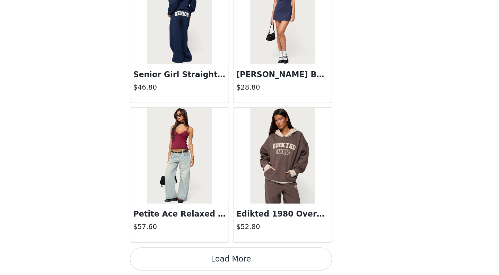
click at [177, 255] on button "Load More" at bounding box center [249, 263] width 145 height 17
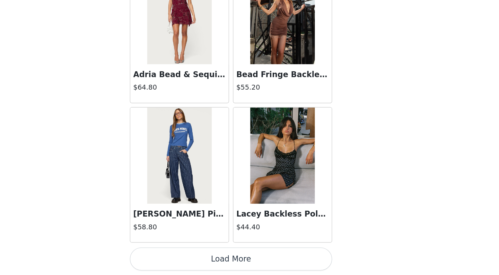
scroll to position [23875, 0]
click at [177, 255] on button "Load More" at bounding box center [249, 263] width 145 height 17
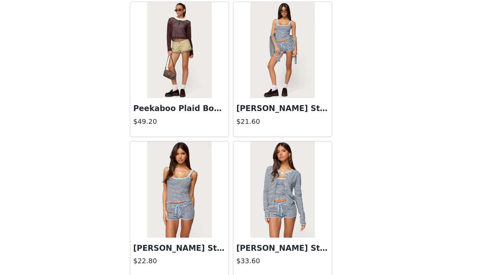
scroll to position [24754, 0]
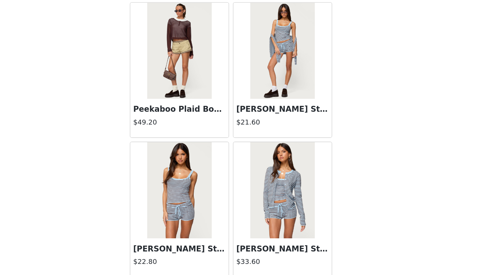
click at [263, 79] on img at bounding box center [286, 113] width 46 height 69
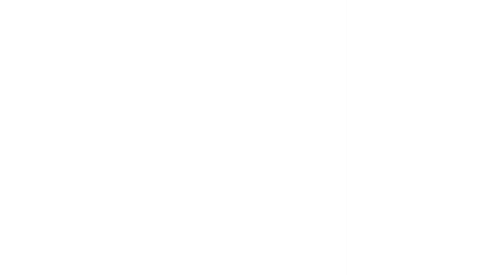
scroll to position [0, 0]
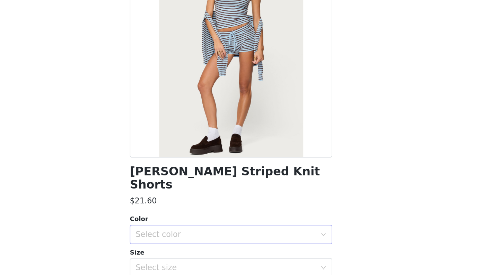
click at [181, 242] on div "Select color" at bounding box center [245, 245] width 129 height 7
click at [177, 246] on li "LIGHT BLUE" at bounding box center [249, 251] width 145 height 11
click at [181, 263] on div "Select size" at bounding box center [247, 269] width 133 height 13
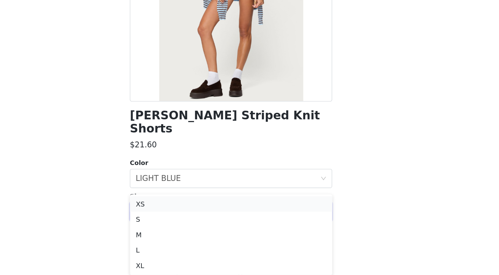
scroll to position [275, 0]
click at [177, 241] on li "M" at bounding box center [249, 246] width 145 height 11
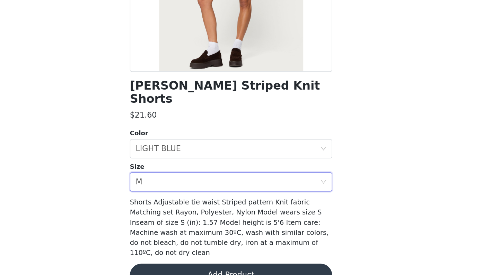
scroll to position [61, 0]
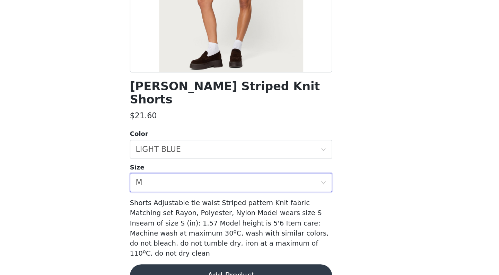
click at [177, 267] on button "Add Product" at bounding box center [249, 275] width 145 height 17
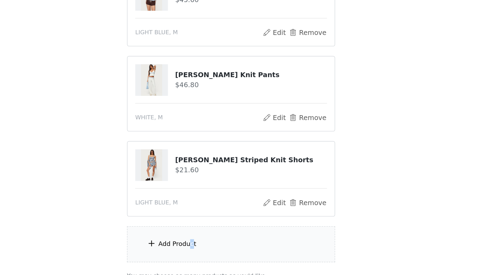
click at [197, 249] on div "Add Product" at bounding box center [210, 252] width 27 height 7
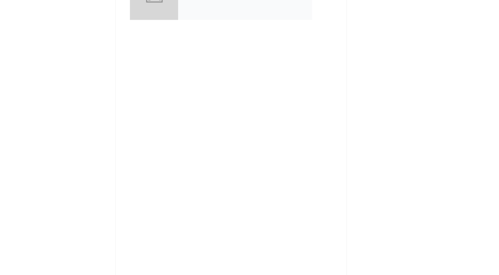
click at [211, 35] on div "collabs" at bounding box center [259, 52] width 96 height 35
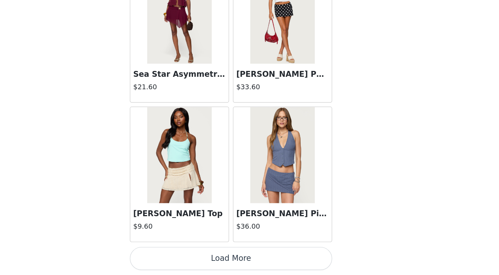
scroll to position [285, 0]
click at [177, 255] on button "Load More" at bounding box center [249, 263] width 145 height 17
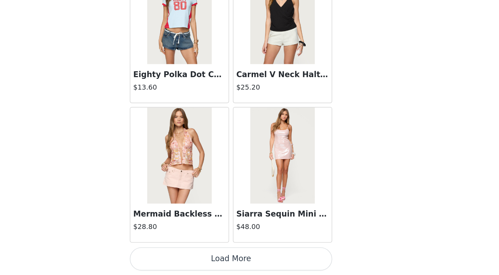
click at [177, 255] on button "Load More" at bounding box center [249, 263] width 145 height 17
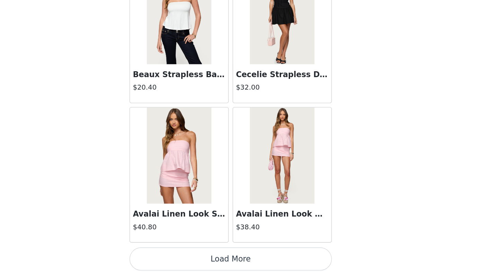
click at [177, 255] on button "Load More" at bounding box center [249, 263] width 145 height 17
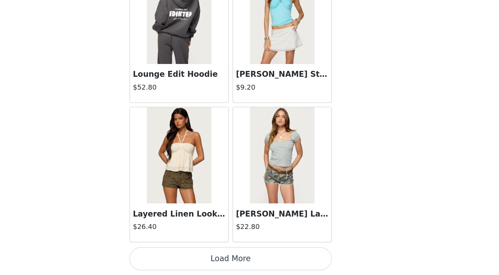
scroll to position [290, 0]
click at [177, 255] on button "Load More" at bounding box center [249, 263] width 145 height 17
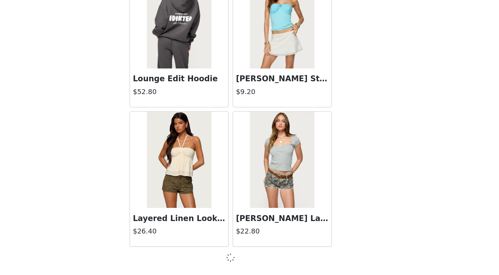
scroll to position [3793, 0]
click at [166, 190] on div "Back Tahna Flower Crochet Shorts $18.00 We'Re Edikted Sweat Shorts $18.40 Kasen…" at bounding box center [249, 137] width 166 height 275
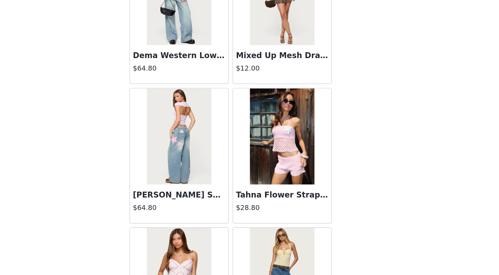
scroll to position [285, 0]
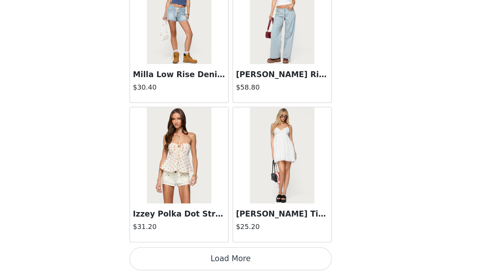
click at [177, 255] on button "Load More" at bounding box center [249, 263] width 145 height 17
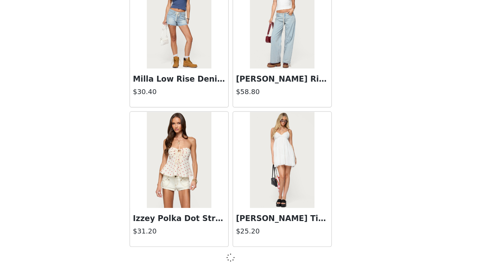
scroll to position [4797, 0]
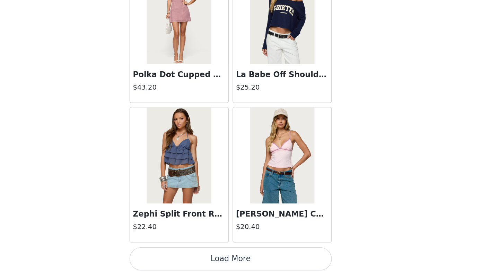
click at [177, 255] on button "Load More" at bounding box center [249, 263] width 145 height 17
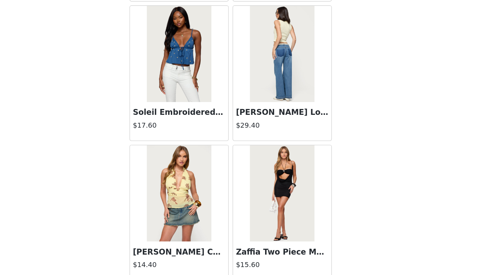
scroll to position [6502, 0]
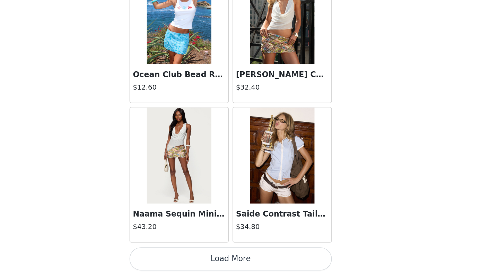
click at [177, 255] on button "Load More" at bounding box center [249, 263] width 145 height 17
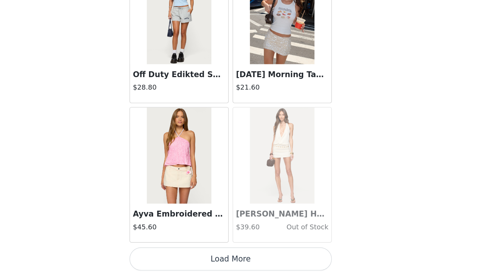
click at [177, 255] on button "Load More" at bounding box center [249, 263] width 145 height 17
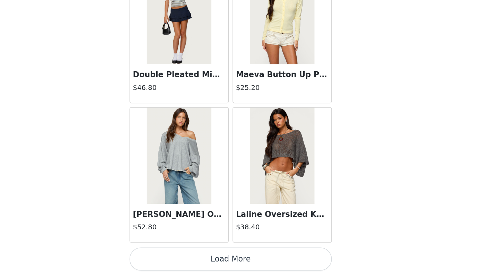
click at [177, 255] on button "Load More" at bounding box center [249, 263] width 145 height 17
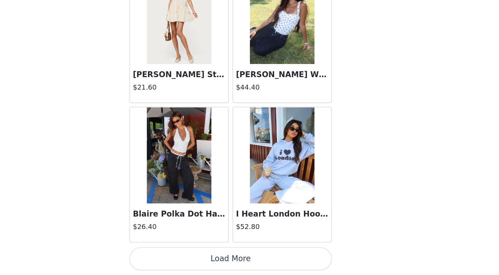
click at [177, 255] on button "Load More" at bounding box center [249, 263] width 145 height 17
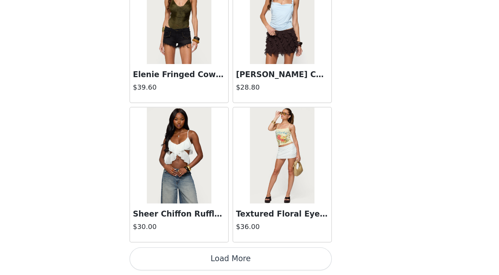
click at [177, 255] on button "Load More" at bounding box center [249, 263] width 145 height 17
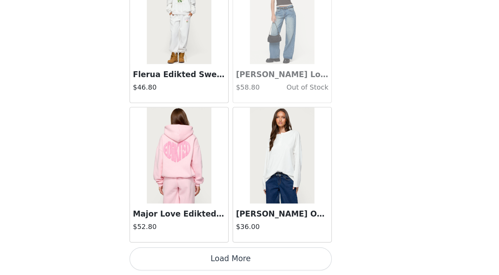
click at [177, 255] on button "Load More" at bounding box center [249, 263] width 145 height 17
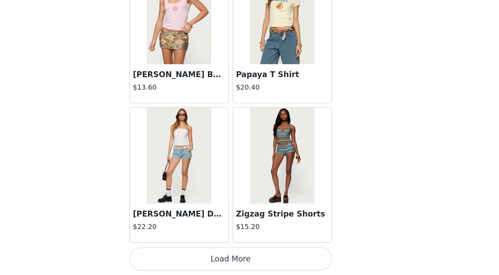
click at [177, 255] on button "Load More" at bounding box center [249, 263] width 145 height 17
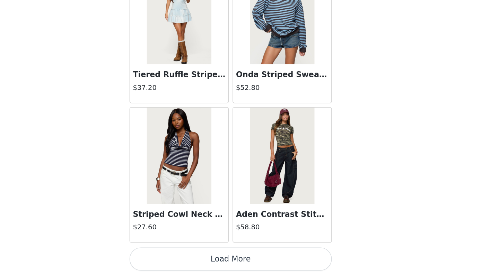
click at [177, 255] on button "Load More" at bounding box center [249, 263] width 145 height 17
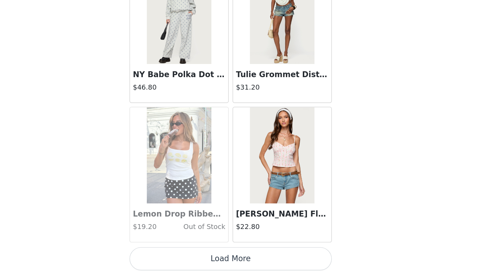
click at [177, 255] on button "Load More" at bounding box center [249, 263] width 145 height 17
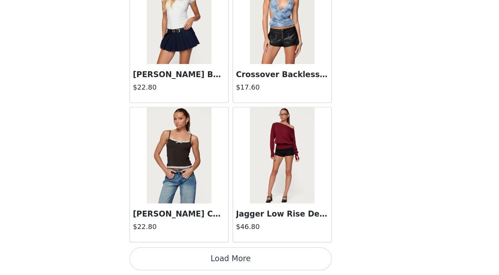
click at [177, 255] on button "Load More" at bounding box center [249, 263] width 145 height 17
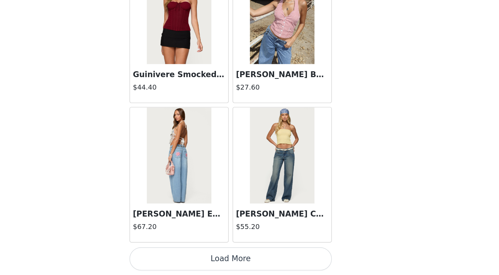
click at [177, 255] on button "Load More" at bounding box center [249, 263] width 145 height 17
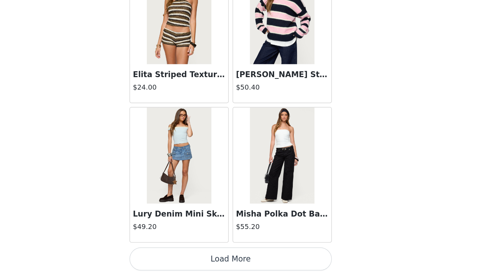
click at [177, 255] on button "Load More" at bounding box center [249, 263] width 145 height 17
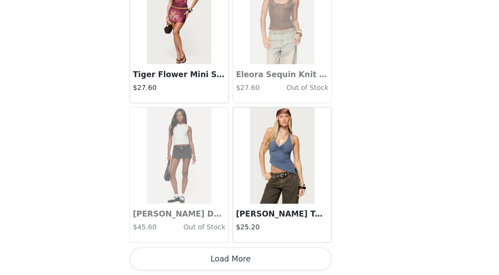
click at [177, 255] on button "Load More" at bounding box center [249, 263] width 145 height 17
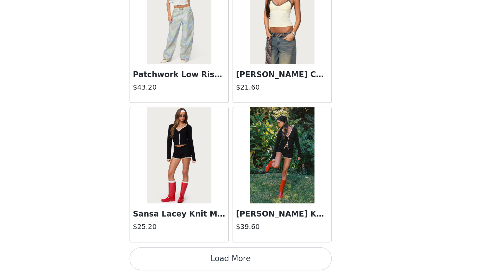
click at [177, 255] on button "Load More" at bounding box center [249, 263] width 145 height 17
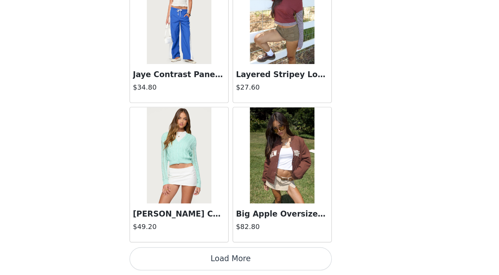
scroll to position [285, 0]
click at [177, 255] on button "Load More" at bounding box center [249, 263] width 145 height 17
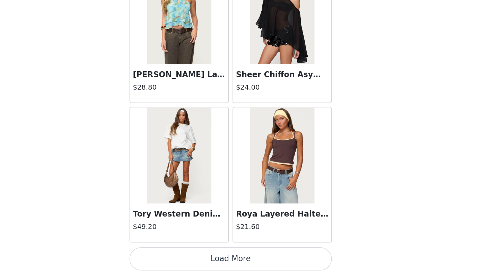
click at [177, 255] on button "Load More" at bounding box center [249, 263] width 145 height 17
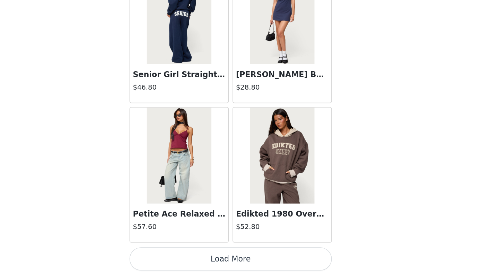
click at [177, 255] on button "Load More" at bounding box center [249, 263] width 145 height 17
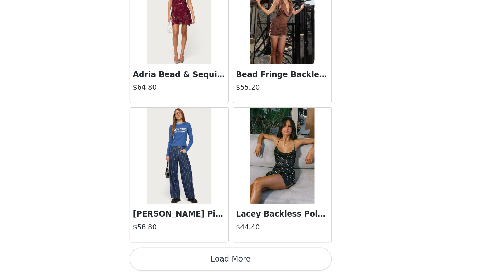
click at [177, 255] on button "Load More" at bounding box center [249, 263] width 145 height 17
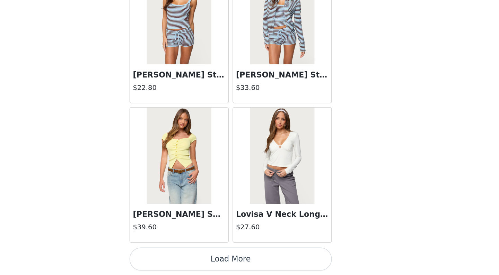
click at [177, 255] on button "Load More" at bounding box center [249, 263] width 145 height 17
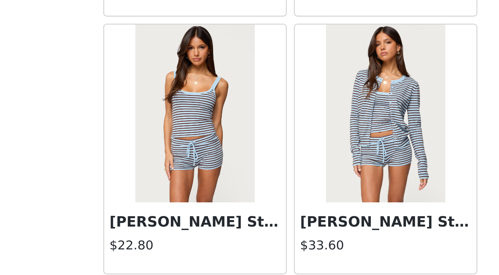
scroll to position [24815, 0]
click at [263, 118] on img at bounding box center [286, 152] width 46 height 69
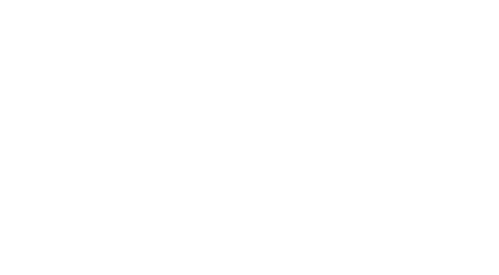
scroll to position [61, 0]
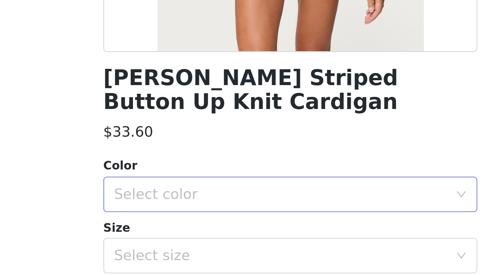
click at [181, 178] on div "Select color" at bounding box center [247, 184] width 133 height 13
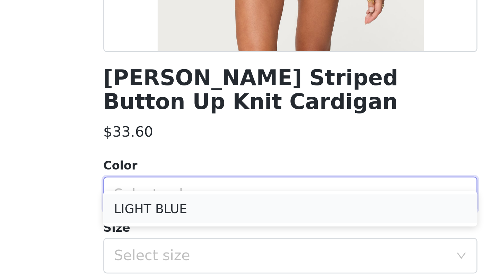
click at [177, 185] on li "LIGHT BLUE" at bounding box center [249, 190] width 145 height 11
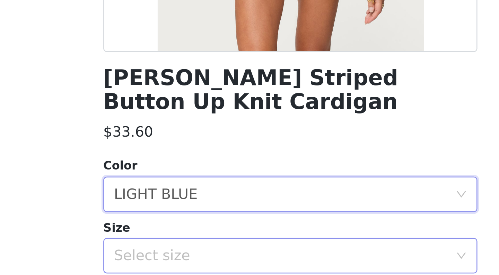
click at [181, 202] on div "Select size" at bounding box center [247, 208] width 133 height 13
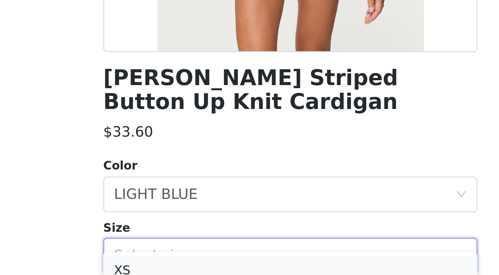
scroll to position [285, 0]
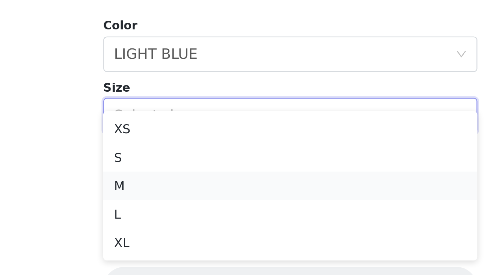
click at [177, 230] on li "M" at bounding box center [249, 235] width 145 height 11
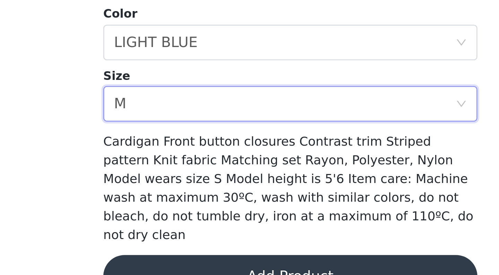
click at [177, 267] on button "Add Product" at bounding box center [249, 275] width 145 height 17
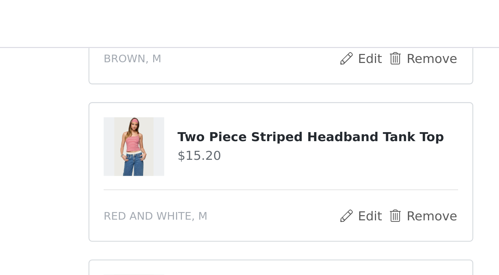
scroll to position [41, 0]
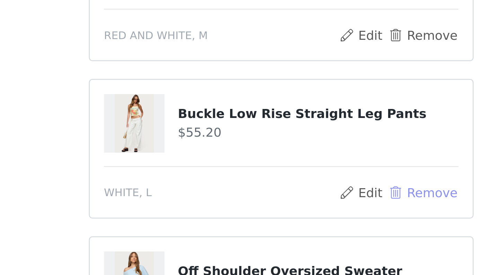
click at [290, 218] on button "Remove" at bounding box center [304, 222] width 28 height 8
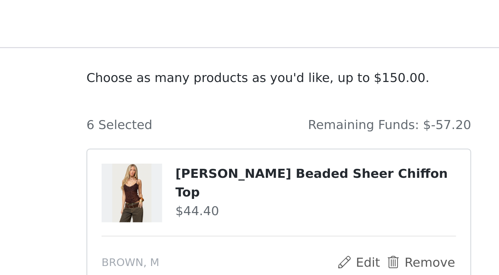
scroll to position [33, 0]
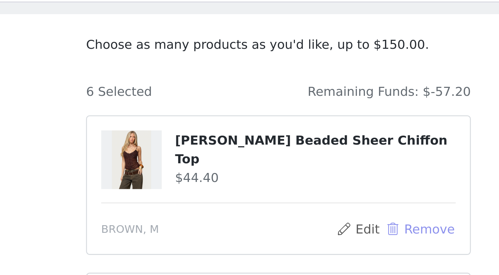
click at [290, 103] on button "Remove" at bounding box center [304, 107] width 28 height 8
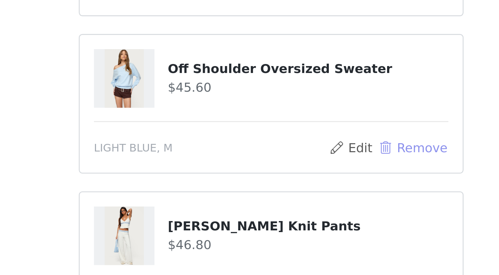
click at [290, 164] on button "Remove" at bounding box center [304, 168] width 28 height 8
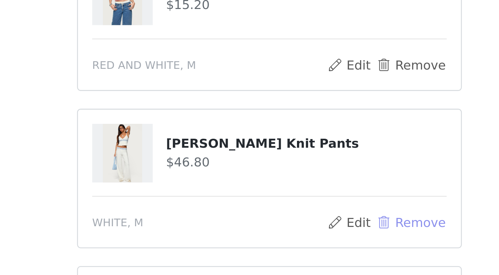
click at [290, 164] on button "Remove" at bounding box center [304, 168] width 28 height 8
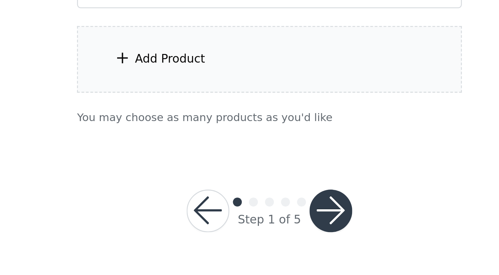
scroll to position [108, 0]
click at [174, 178] on div "Add Product" at bounding box center [249, 191] width 150 height 26
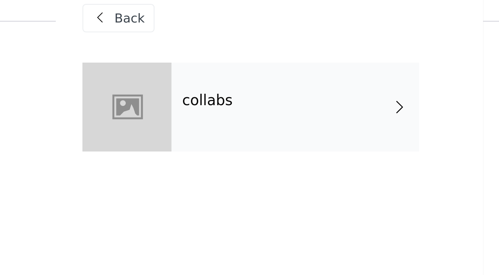
click at [211, 35] on div "collabs" at bounding box center [259, 52] width 96 height 35
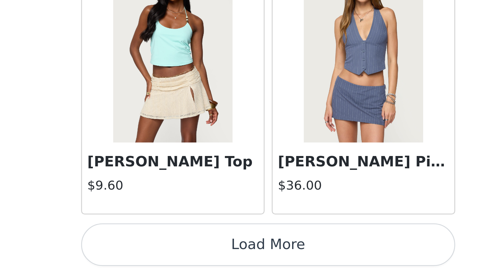
click at [177, 255] on button "Load More" at bounding box center [249, 263] width 145 height 17
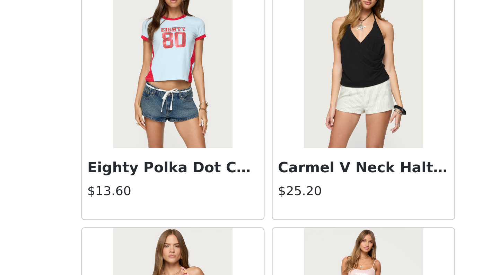
scroll to position [1691, 0]
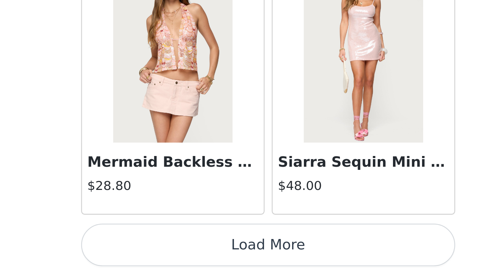
click at [177, 255] on button "Load More" at bounding box center [249, 263] width 145 height 17
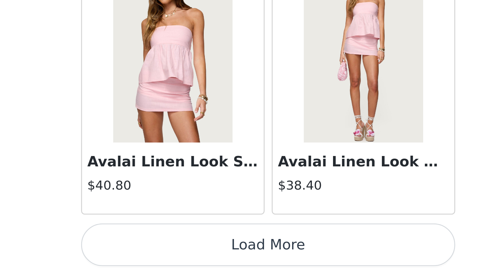
click at [177, 255] on button "Load More" at bounding box center [249, 263] width 145 height 17
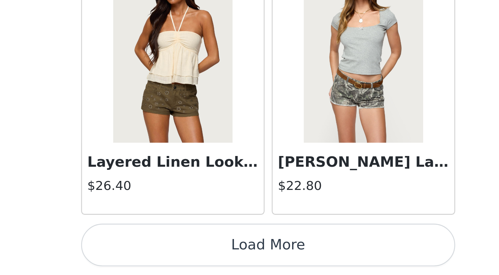
scroll to position [3793, 0]
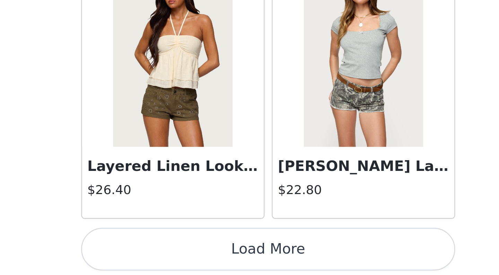
click at [177, 257] on button "Load More" at bounding box center [249, 265] width 145 height 17
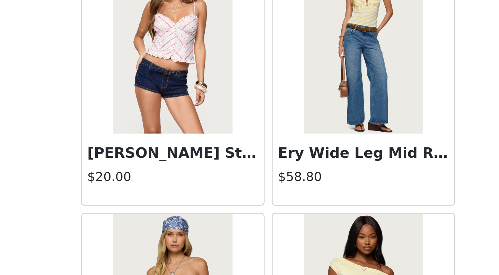
scroll to position [4291, 0]
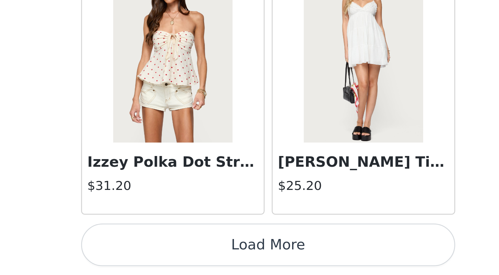
click at [177, 255] on button "Load More" at bounding box center [249, 263] width 145 height 17
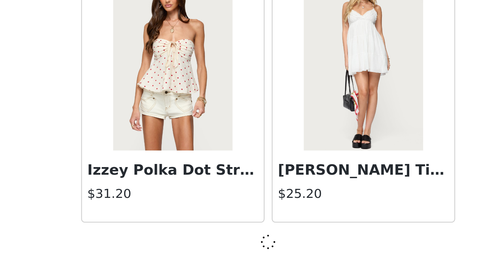
scroll to position [4797, 0]
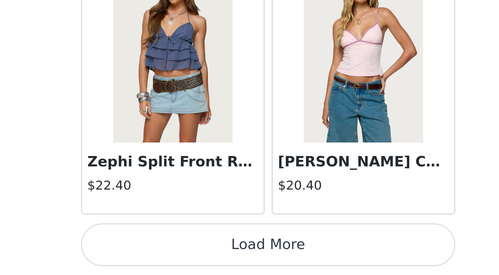
click at [177, 255] on button "Load More" at bounding box center [249, 263] width 145 height 17
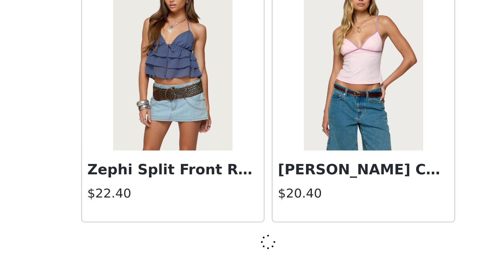
scroll to position [5801, 0]
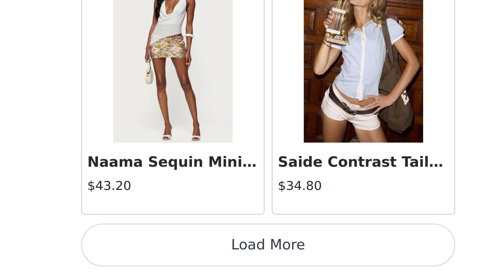
click at [177, 255] on button "Load More" at bounding box center [249, 263] width 145 height 17
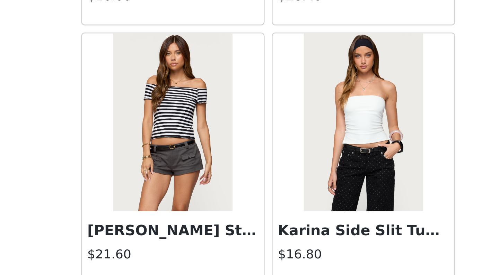
scroll to position [7093, 0]
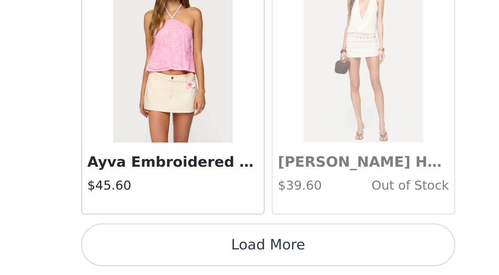
click at [177, 255] on button "Load More" at bounding box center [249, 263] width 145 height 17
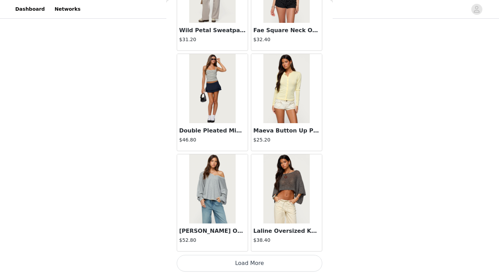
scroll to position [101, 0]
click at [286, 109] on img at bounding box center [286, 88] width 46 height 69
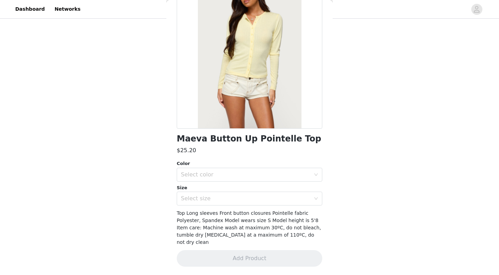
scroll to position [54, 0]
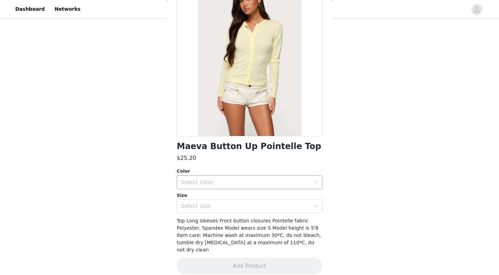
click at [249, 179] on div "Select color" at bounding box center [245, 182] width 129 height 7
click at [239, 201] on li "YELLOW" at bounding box center [249, 197] width 145 height 11
click at [235, 208] on div "Select size" at bounding box center [245, 206] width 129 height 7
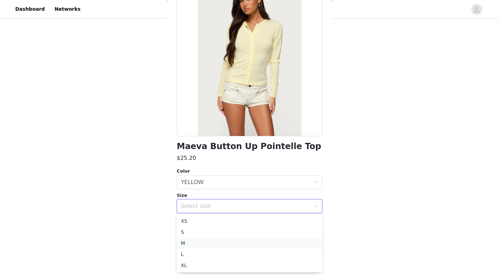
click at [210, 245] on li "M" at bounding box center [249, 243] width 145 height 11
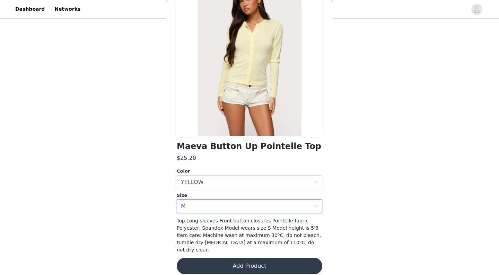
click at [210, 264] on button "Add Product" at bounding box center [249, 266] width 145 height 17
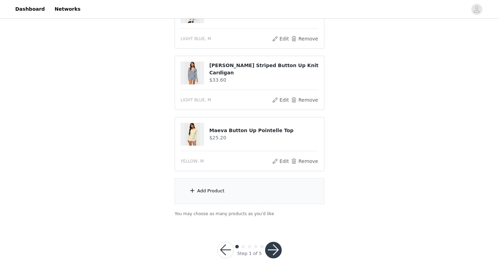
scroll to position [162, 0]
click at [202, 199] on div "Add Product" at bounding box center [249, 192] width 150 height 26
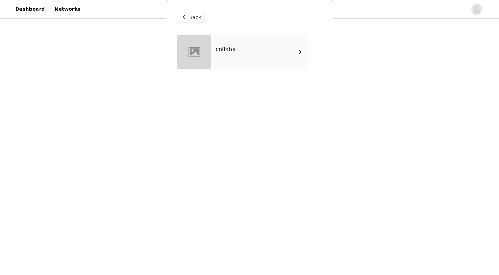
click at [257, 69] on div "collabs" at bounding box center [249, 57] width 145 height 45
click at [251, 60] on div "collabs" at bounding box center [259, 52] width 96 height 35
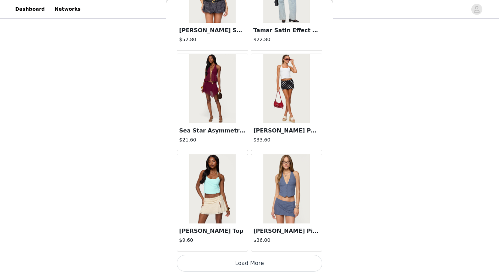
click at [213, 260] on button "Load More" at bounding box center [249, 263] width 145 height 17
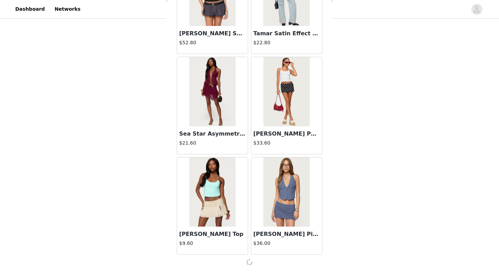
scroll to position [781, 0]
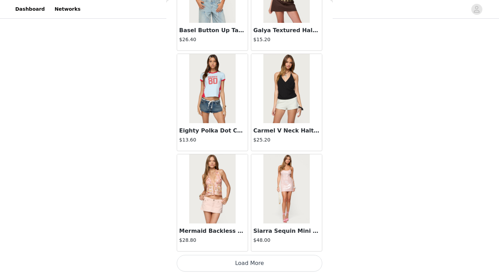
click at [212, 256] on button "Load More" at bounding box center [249, 263] width 145 height 17
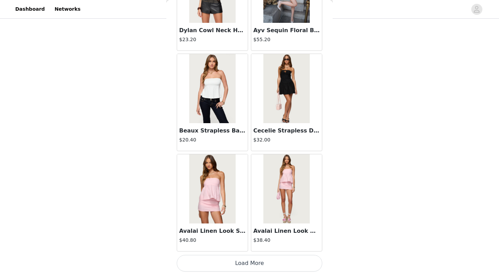
scroll to position [2792, 0]
click at [235, 258] on button "Load More" at bounding box center [249, 263] width 145 height 17
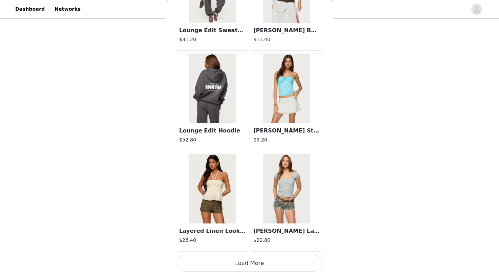
scroll to position [3796, 0]
click at [240, 260] on button "Load More" at bounding box center [249, 263] width 145 height 17
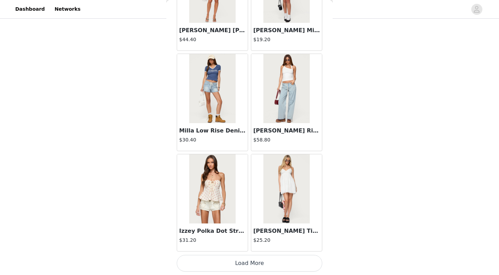
click at [240, 259] on button "Load More" at bounding box center [249, 263] width 145 height 17
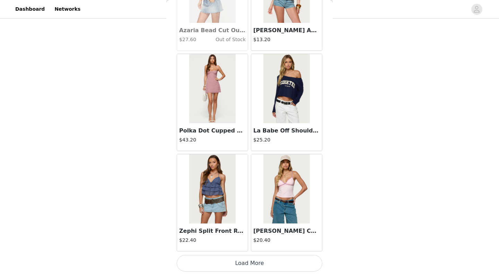
click at [241, 261] on button "Load More" at bounding box center [249, 263] width 145 height 17
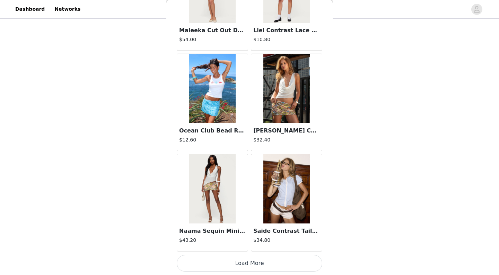
click at [242, 261] on button "Load More" at bounding box center [249, 263] width 145 height 17
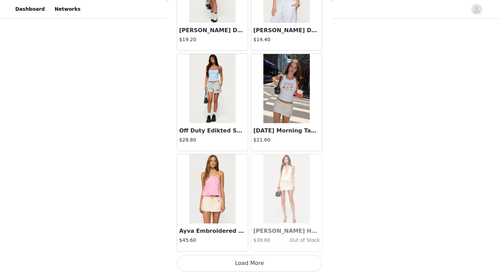
scroll to position [162, 0]
click at [243, 266] on button "Load More" at bounding box center [249, 263] width 145 height 17
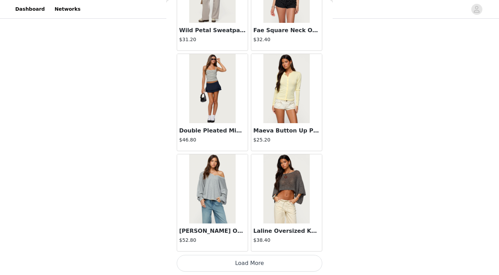
click at [248, 264] on button "Load More" at bounding box center [249, 263] width 145 height 17
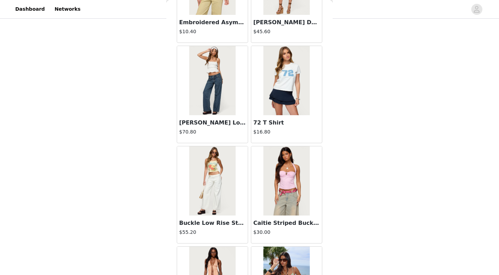
scroll to position [9128, 0]
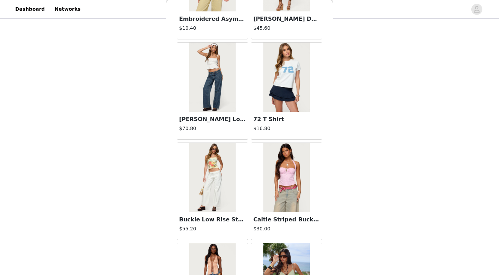
click at [223, 184] on img at bounding box center [212, 177] width 46 height 69
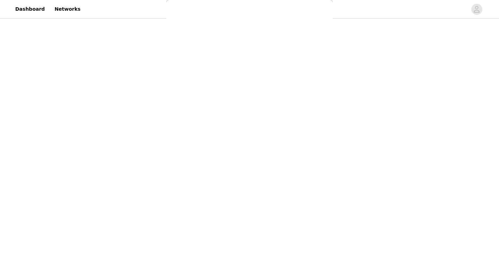
scroll to position [61, 0]
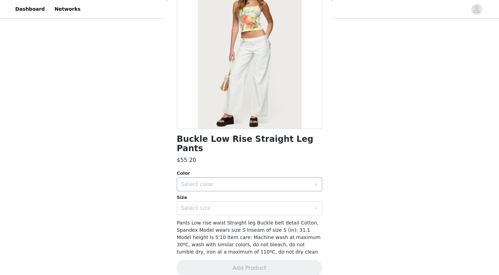
click at [215, 181] on div "Select color" at bounding box center [245, 184] width 129 height 7
click at [218, 191] on li "WHITE" at bounding box center [249, 190] width 145 height 11
click at [220, 205] on div "Select size" at bounding box center [245, 208] width 129 height 7
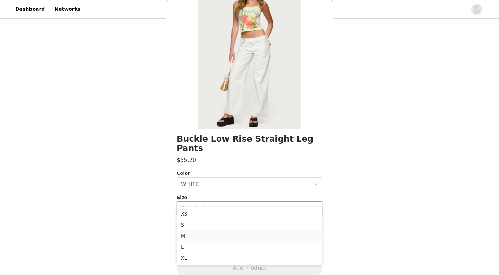
click at [209, 234] on li "M" at bounding box center [249, 236] width 145 height 11
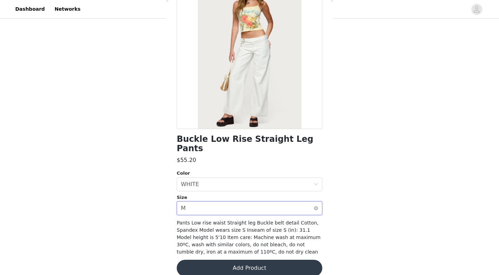
click at [201, 202] on div "Select size M" at bounding box center [247, 208] width 133 height 13
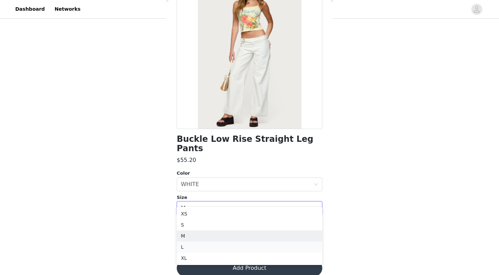
click at [187, 249] on li "L" at bounding box center [249, 247] width 145 height 11
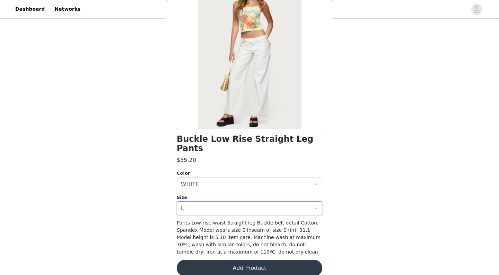
click at [190, 260] on button "Add Product" at bounding box center [249, 268] width 145 height 17
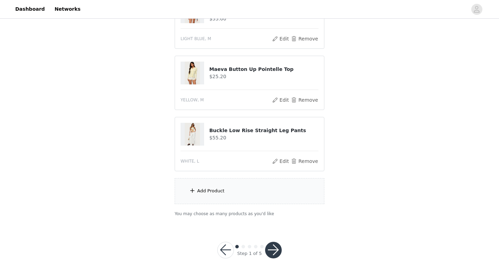
scroll to position [223, 0]
click at [275, 250] on button "button" at bounding box center [273, 250] width 17 height 17
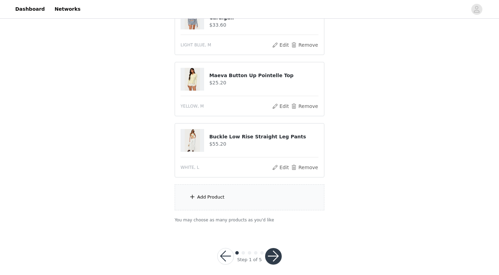
scroll to position [249, 0]
click at [300, 102] on button "Remove" at bounding box center [304, 106] width 28 height 8
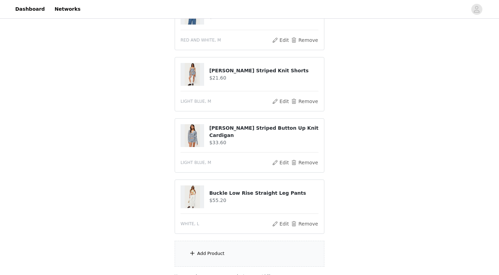
scroll to position [151, 0]
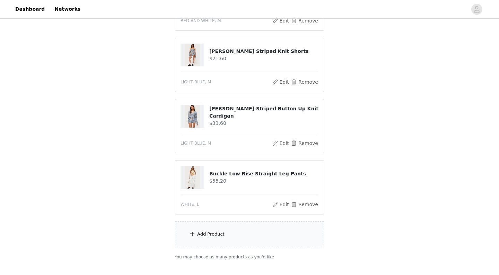
click at [210, 234] on div "Add Product" at bounding box center [249, 235] width 150 height 26
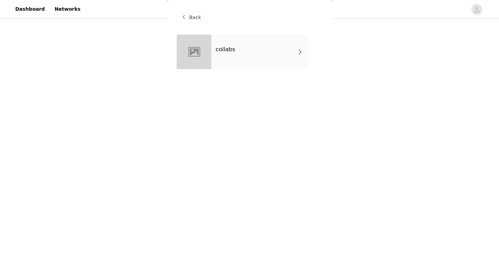
click at [249, 26] on div "Back" at bounding box center [249, 17] width 145 height 35
click at [249, 43] on div "collabs" at bounding box center [259, 52] width 96 height 35
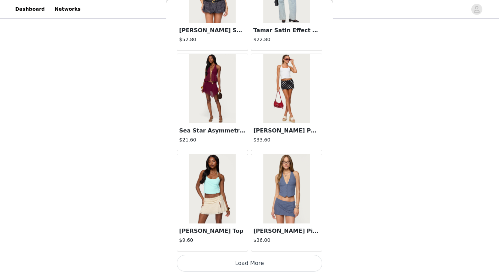
scroll to position [188, 0]
click at [243, 266] on button "Load More" at bounding box center [249, 263] width 145 height 17
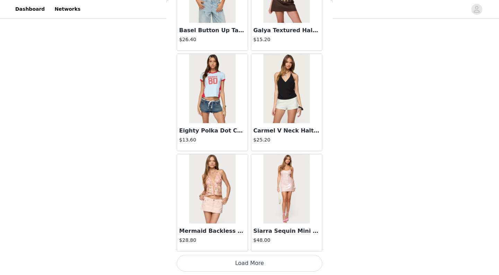
click at [224, 262] on button "Load More" at bounding box center [249, 263] width 145 height 17
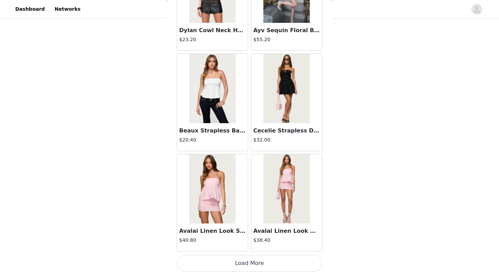
scroll to position [2792, 0]
click at [223, 264] on button "Load More" at bounding box center [249, 263] width 145 height 17
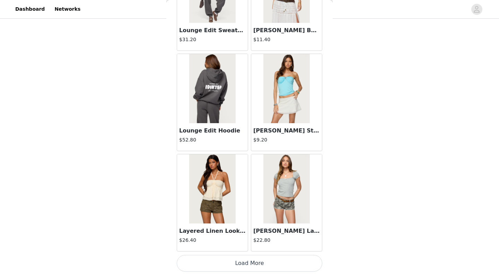
scroll to position [188, 0]
click at [221, 266] on button "Load More" at bounding box center [249, 263] width 145 height 17
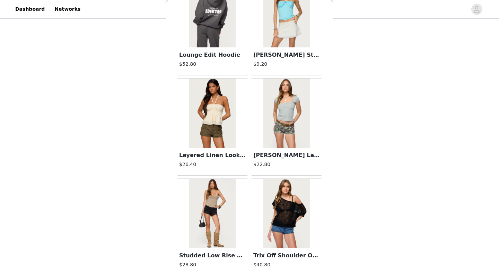
scroll to position [3876, 0]
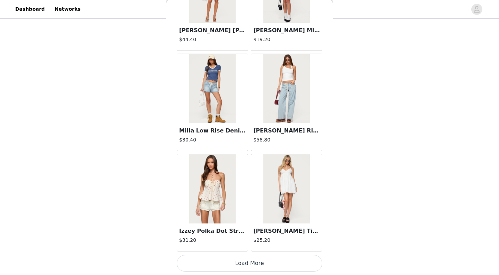
click at [222, 260] on button "Load More" at bounding box center [249, 263] width 145 height 17
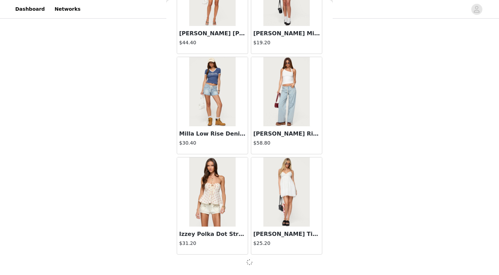
scroll to position [4797, 0]
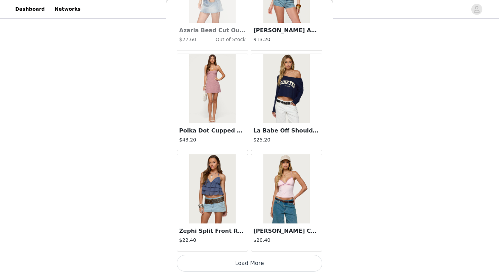
click at [230, 266] on button "Load More" at bounding box center [249, 263] width 145 height 17
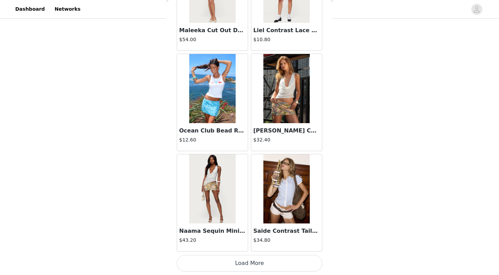
scroll to position [6808, 0]
click at [233, 264] on button "Load More" at bounding box center [249, 263] width 145 height 17
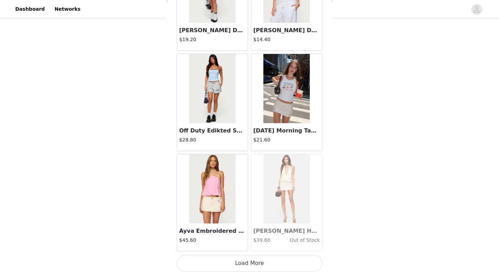
scroll to position [188, 0]
click at [240, 263] on button "Load More" at bounding box center [249, 263] width 145 height 17
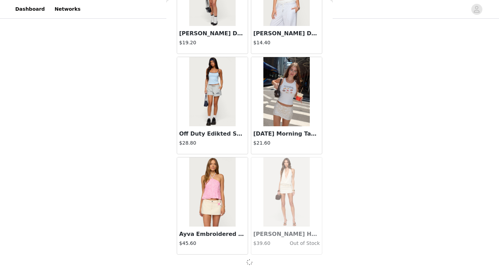
scroll to position [7809, 0]
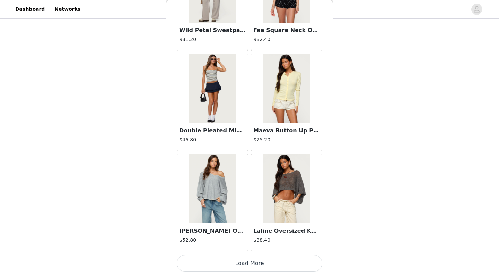
click at [240, 260] on button "Load More" at bounding box center [249, 263] width 145 height 17
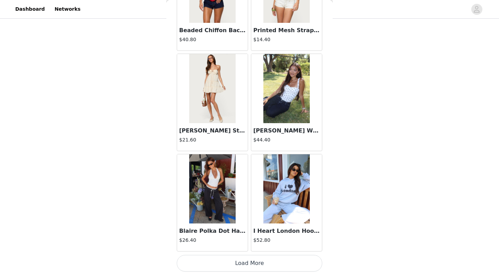
scroll to position [188, 0]
click at [240, 261] on button "Load More" at bounding box center [249, 263] width 145 height 17
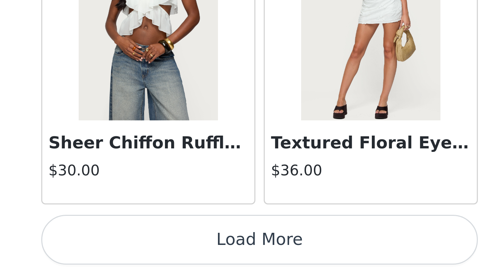
scroll to position [155, 0]
click at [177, 255] on button "Load More" at bounding box center [249, 263] width 145 height 17
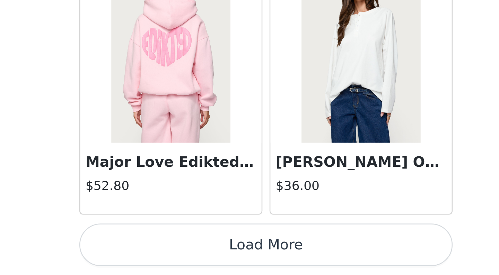
scroll to position [188, 0]
click at [177, 255] on button "Load More" at bounding box center [249, 263] width 145 height 17
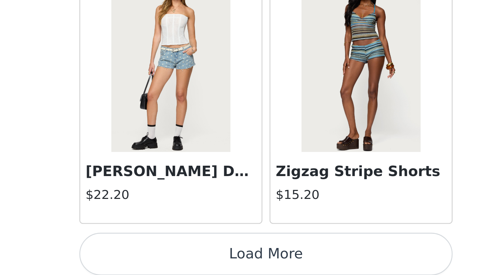
scroll to position [12832, 0]
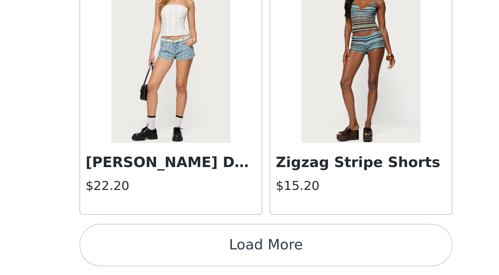
click at [177, 255] on button "Load More" at bounding box center [249, 263] width 145 height 17
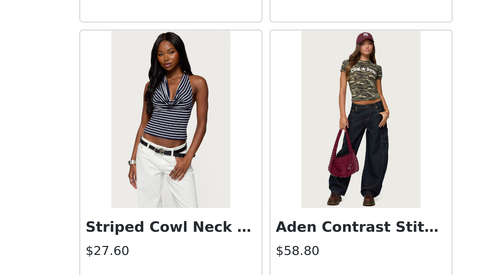
scroll to position [13813, 0]
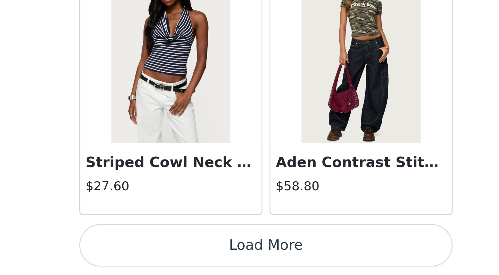
click at [177, 255] on button "Load More" at bounding box center [249, 263] width 145 height 17
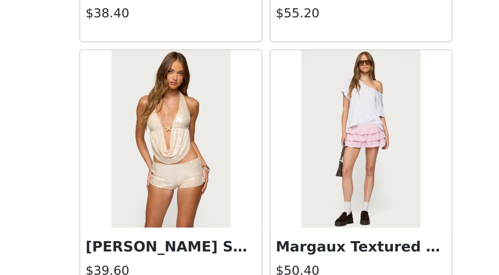
scroll to position [14307, 0]
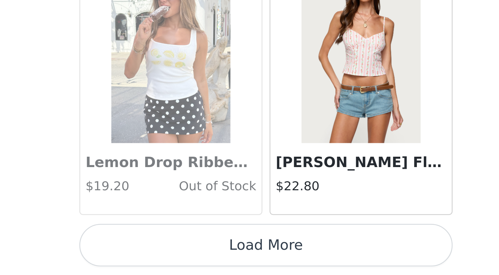
click at [177, 255] on button "Load More" at bounding box center [249, 263] width 145 height 17
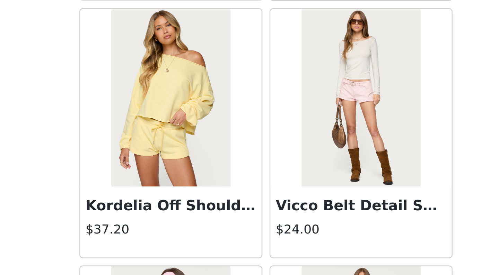
scroll to position [15526, 0]
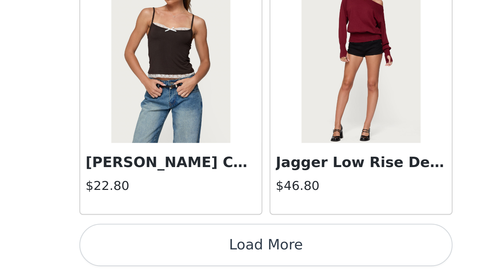
click at [177, 255] on button "Load More" at bounding box center [249, 263] width 145 height 17
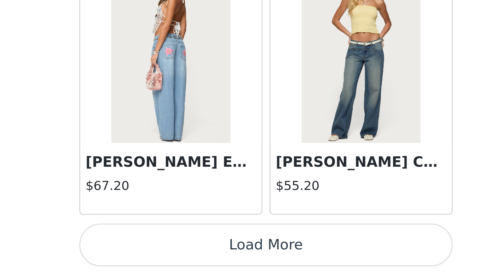
scroll to position [188, 0]
click at [177, 255] on button "Load More" at bounding box center [249, 263] width 145 height 17
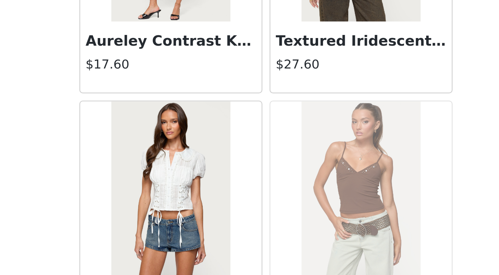
scroll to position [17620, 0]
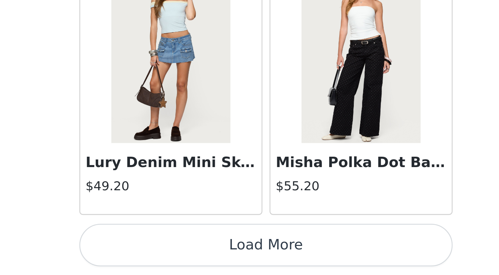
click at [177, 255] on button "Load More" at bounding box center [249, 263] width 145 height 17
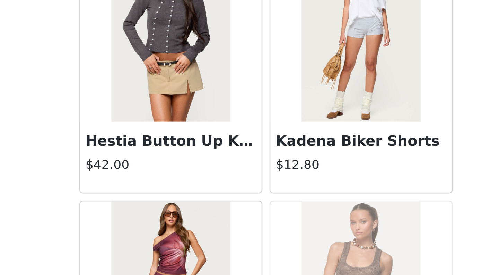
scroll to position [18664, 0]
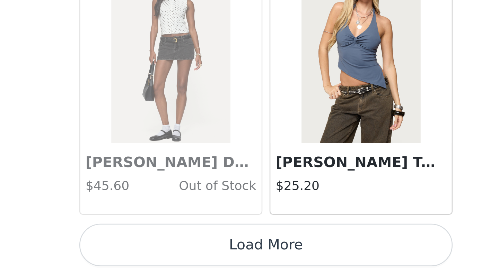
click at [177, 255] on button "Load More" at bounding box center [249, 263] width 145 height 17
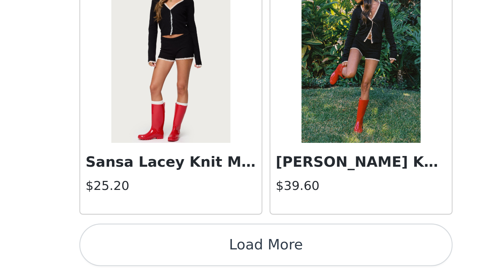
scroll to position [188, 0]
click at [177, 255] on button "Load More" at bounding box center [249, 263] width 145 height 17
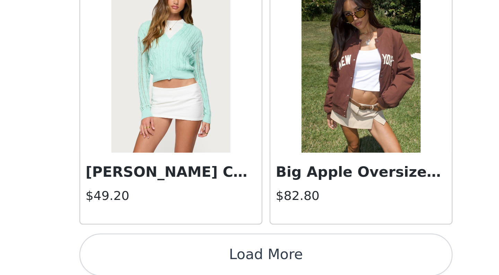
scroll to position [20860, 0]
click at [177, 259] on button "Load More" at bounding box center [249, 267] width 145 height 17
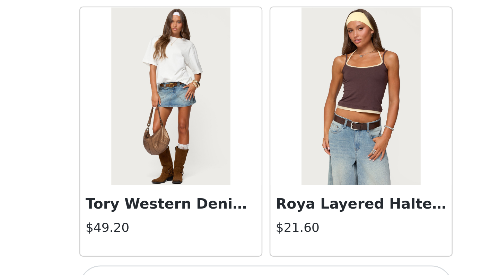
scroll to position [21864, 0]
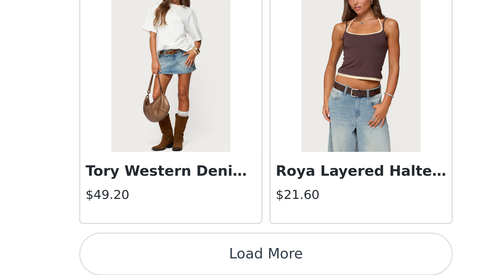
click at [177, 259] on button "Load More" at bounding box center [249, 267] width 145 height 17
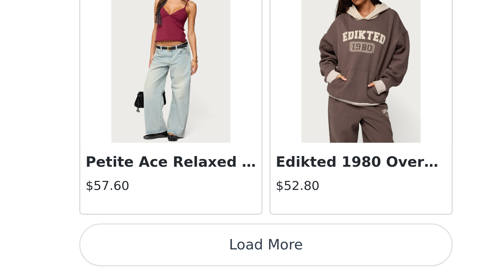
scroll to position [188, 0]
click at [177, 255] on button "Load More" at bounding box center [249, 263] width 145 height 17
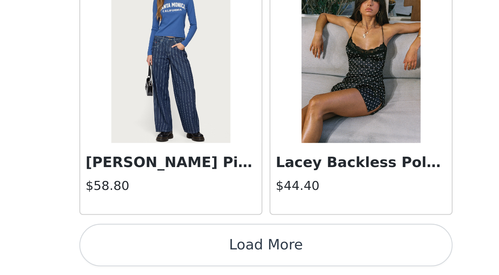
scroll to position [23875, 0]
click at [177, 255] on button "Load More" at bounding box center [249, 263] width 145 height 17
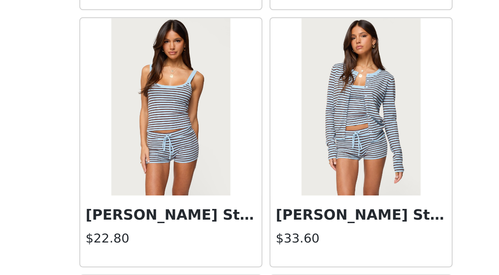
scroll to position [24830, 0]
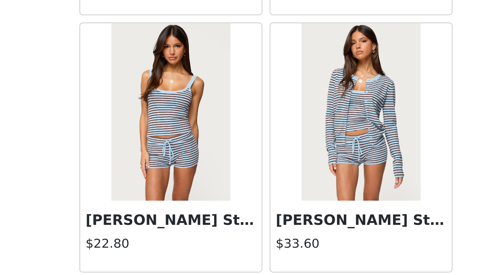
click at [189, 103] on img at bounding box center [212, 137] width 46 height 69
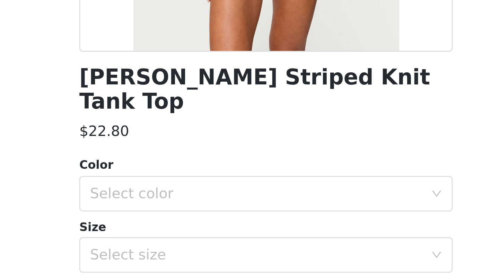
scroll to position [61, 0]
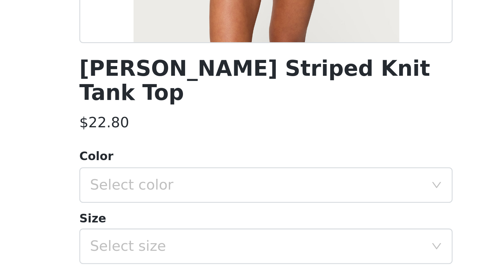
click at [177, 170] on div "Color Select color Size Select size" at bounding box center [249, 192] width 145 height 45
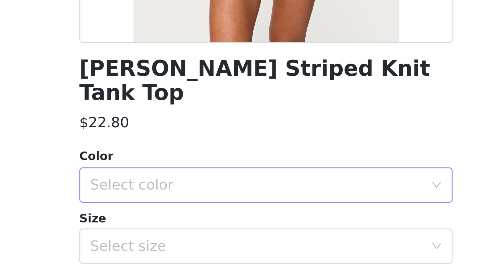
click at [181, 181] on div "Select color" at bounding box center [245, 184] width 129 height 7
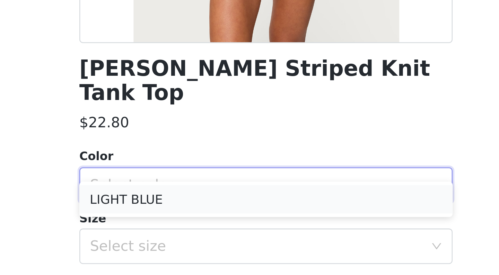
click at [177, 185] on li "LIGHT BLUE" at bounding box center [249, 190] width 145 height 11
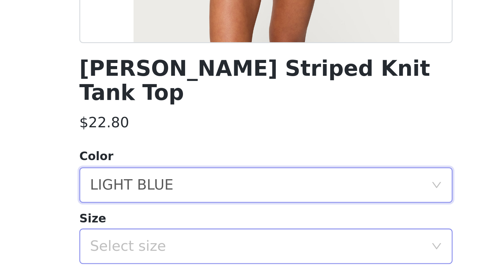
click at [181, 205] on div "Select size" at bounding box center [245, 208] width 129 height 7
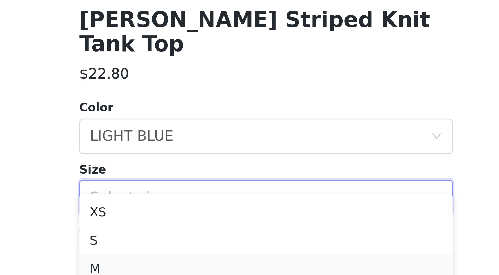
click at [177, 231] on li "M" at bounding box center [249, 236] width 145 height 11
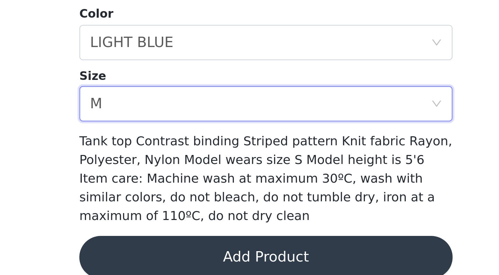
scroll to position [188, 0]
click at [177, 260] on button "Add Product" at bounding box center [249, 268] width 145 height 17
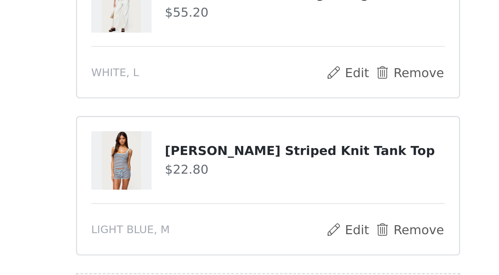
scroll to position [160, 0]
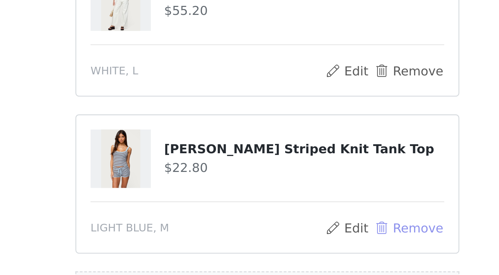
click at [290, 253] on button "Remove" at bounding box center [304, 257] width 28 height 8
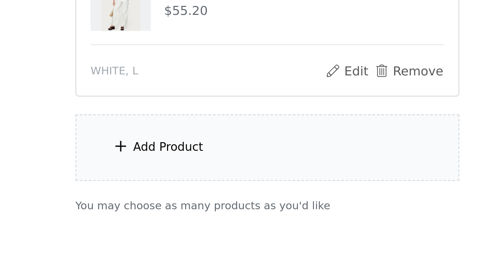
click at [174, 213] on div "Add Product" at bounding box center [249, 226] width 150 height 26
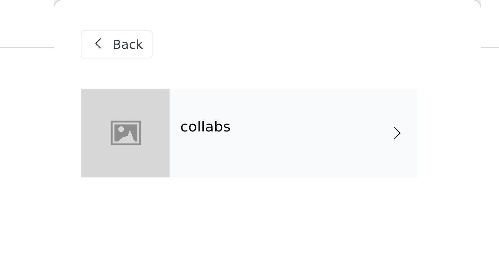
scroll to position [90, 0]
click at [215, 51] on h4 "collabs" at bounding box center [225, 49] width 20 height 6
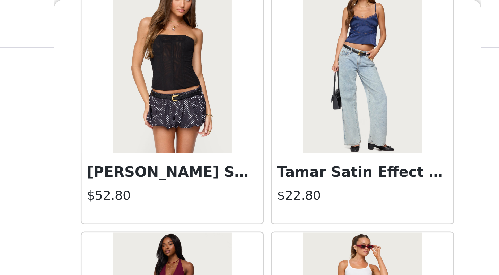
scroll to position [749, 0]
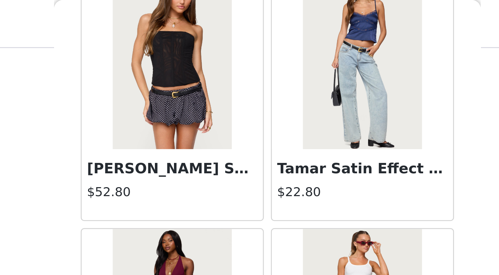
click at [263, 21] on img at bounding box center [286, 23] width 46 height 69
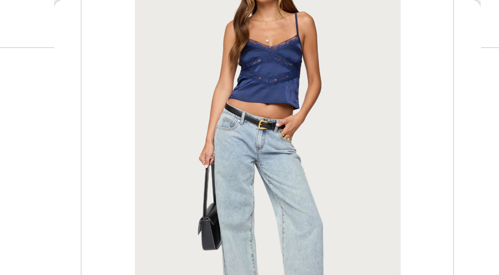
scroll to position [54, 0]
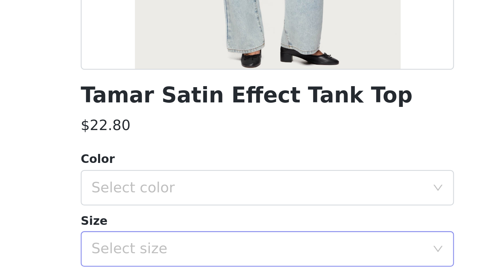
click at [181, 203] on div "Select size" at bounding box center [245, 206] width 129 height 7
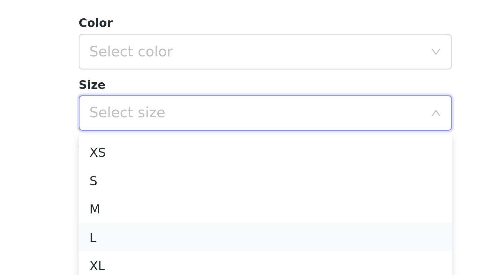
click at [177, 249] on li "L" at bounding box center [249, 254] width 145 height 11
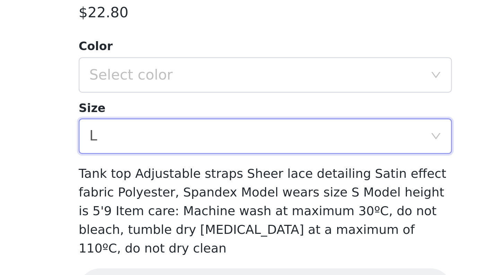
scroll to position [45, 0]
click at [181, 188] on div "Select color" at bounding box center [245, 191] width 129 height 7
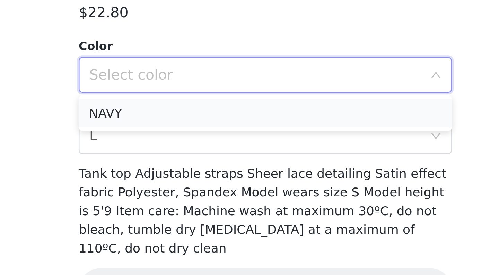
click at [177, 201] on li "NAVY" at bounding box center [249, 206] width 145 height 11
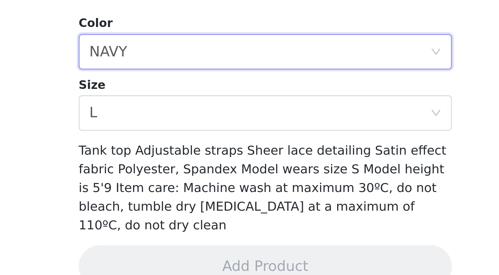
click at [177, 218] on span "Tank top Adjustable straps Sheer lace detailing Satin effect fabric Polyester, …" at bounding box center [248, 235] width 143 height 35
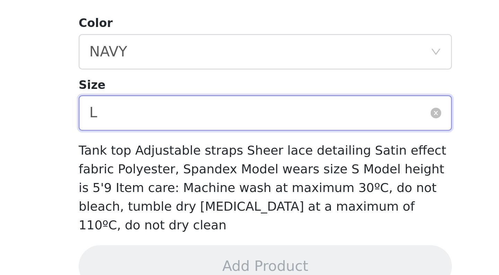
click at [181, 200] on div "Select size L" at bounding box center [247, 206] width 133 height 13
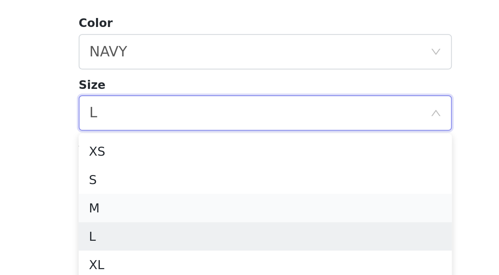
click at [177, 238] on li "M" at bounding box center [249, 243] width 145 height 11
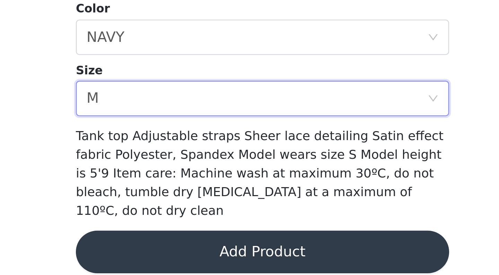
scroll to position [161, 0]
click at [177, 258] on button "Add Product" at bounding box center [249, 266] width 145 height 17
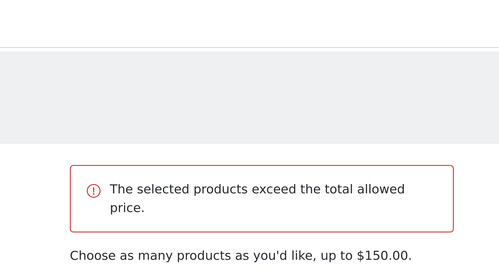
scroll to position [0, 0]
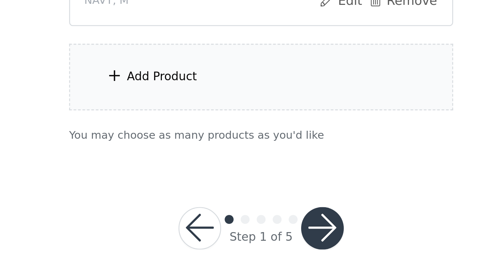
click at [265, 249] on button "button" at bounding box center [273, 257] width 17 height 17
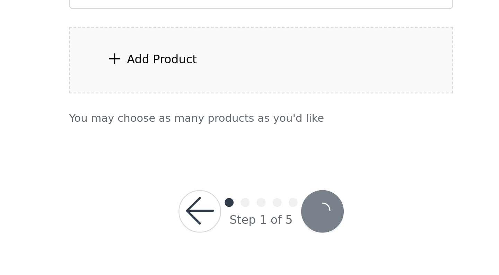
scroll to position [223, 0]
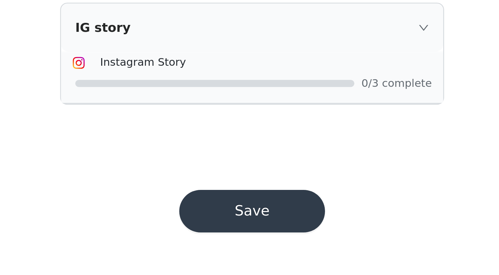
scroll to position [603, 0]
click at [221, 242] on button "Save" at bounding box center [249, 250] width 57 height 17
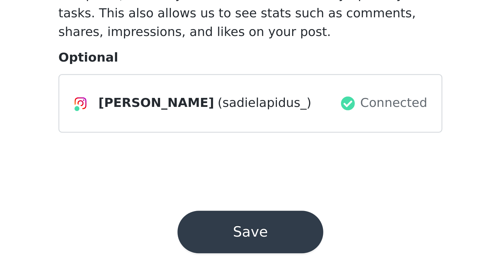
click at [221, 167] on button "Save" at bounding box center [249, 175] width 57 height 17
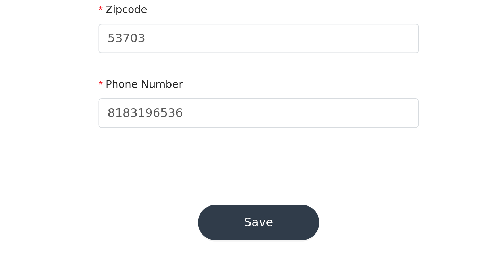
scroll to position [197, 0]
click at [221, 242] on button "Save" at bounding box center [249, 250] width 57 height 17
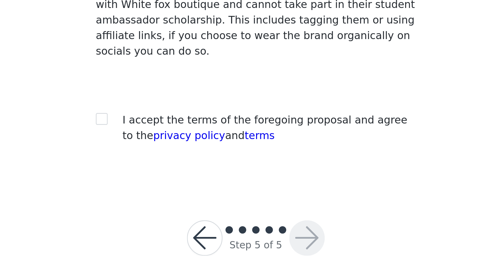
scroll to position [59, 0]
click at [174, 199] on input "checkbox" at bounding box center [176, 201] width 5 height 5
checkbox input "true"
click at [265, 250] on button "button" at bounding box center [273, 258] width 17 height 17
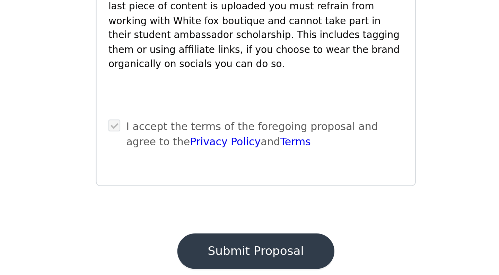
click at [213, 256] on button "Submit Proposal" at bounding box center [249, 264] width 73 height 17
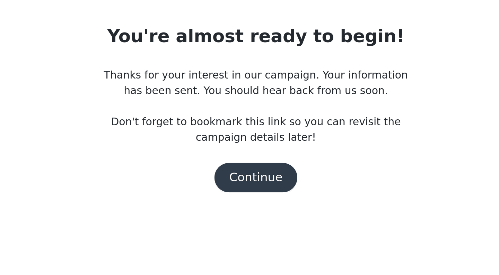
click at [230, 137] on button "Continue" at bounding box center [249, 144] width 39 height 14
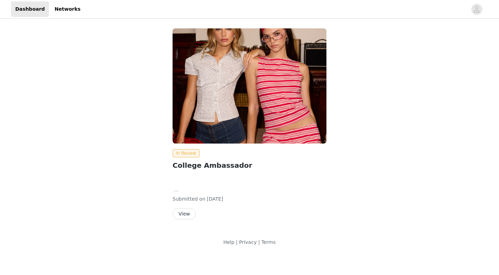
drag, startPoint x: 0, startPoint y: 0, endPoint x: 242, endPoint y: 200, distance: 314.2
click at [242, 200] on div "Submitted on [DATE]" at bounding box center [249, 199] width 154 height 7
